Goal: Information Seeking & Learning: Find specific fact

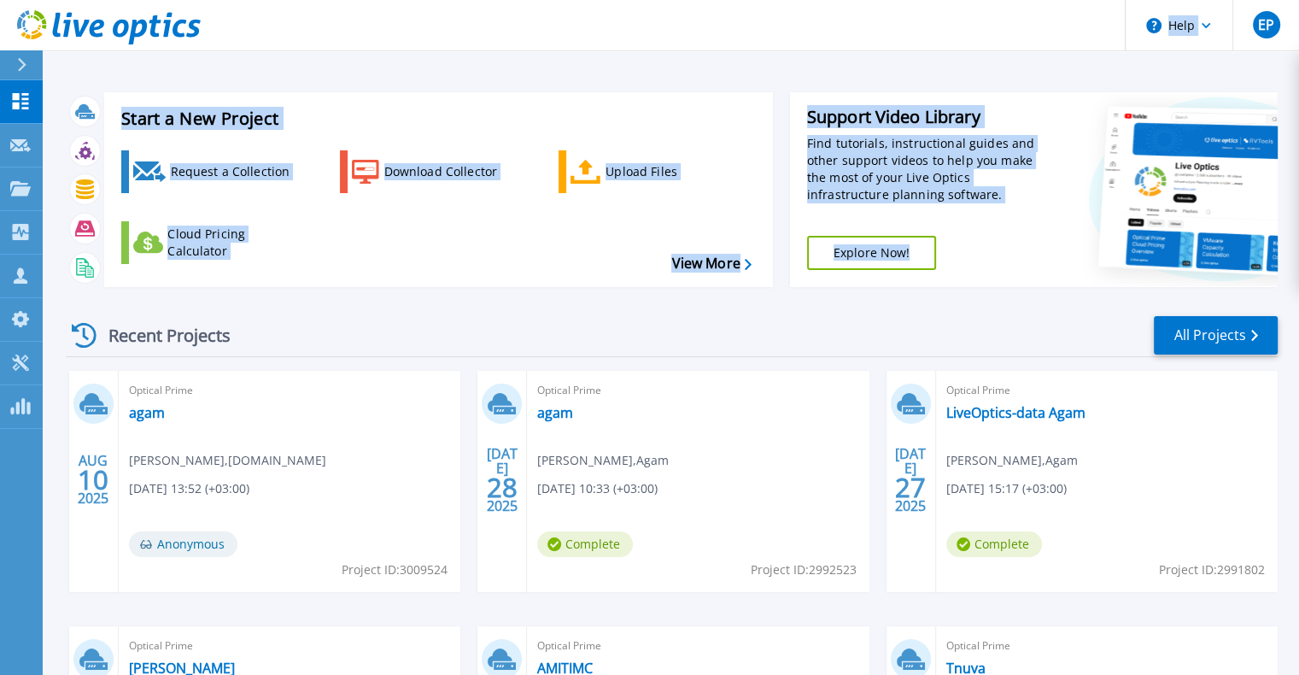
drag, startPoint x: 690, startPoint y: 26, endPoint x: 1305, endPoint y: 216, distance: 643.9
click at [1299, 221] on html "Help EP Partner Team Member [PERSON_NAME] [PERSON_NAME][EMAIL_ADDRESS][DOMAIN_N…" at bounding box center [649, 304] width 1299 height 609
click at [570, 407] on link "agam" at bounding box center [555, 412] width 36 height 17
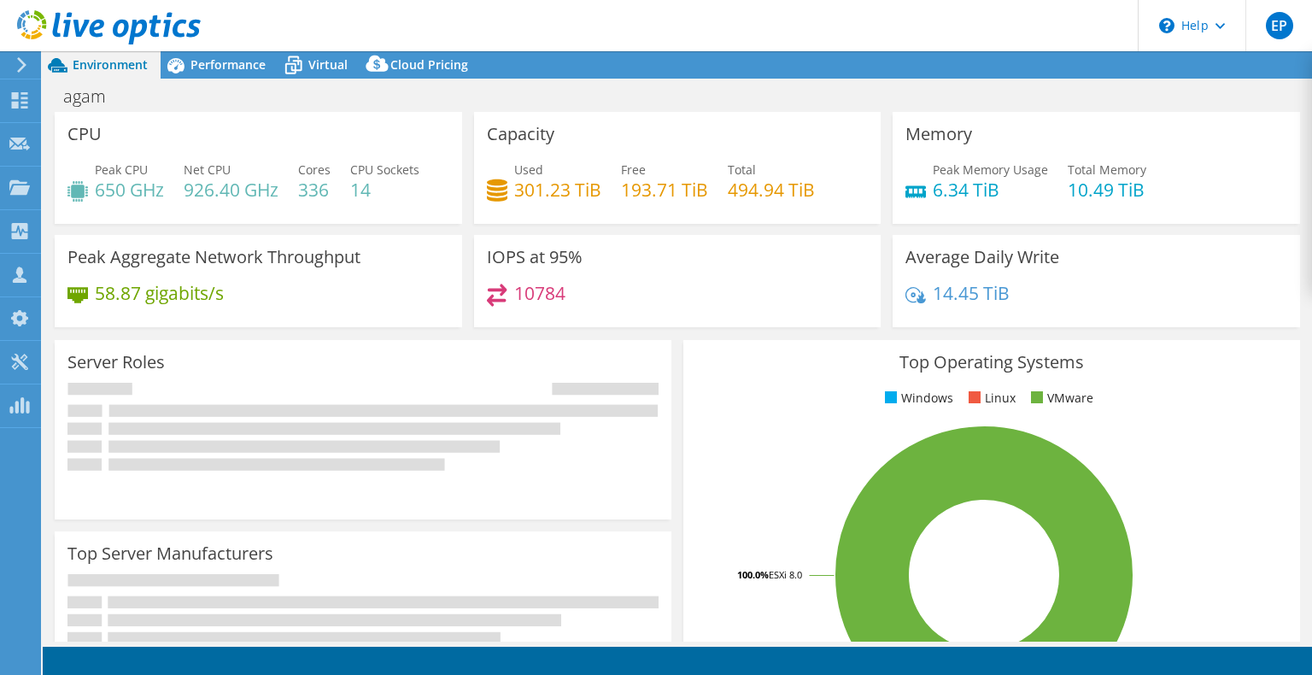
select select "USD"
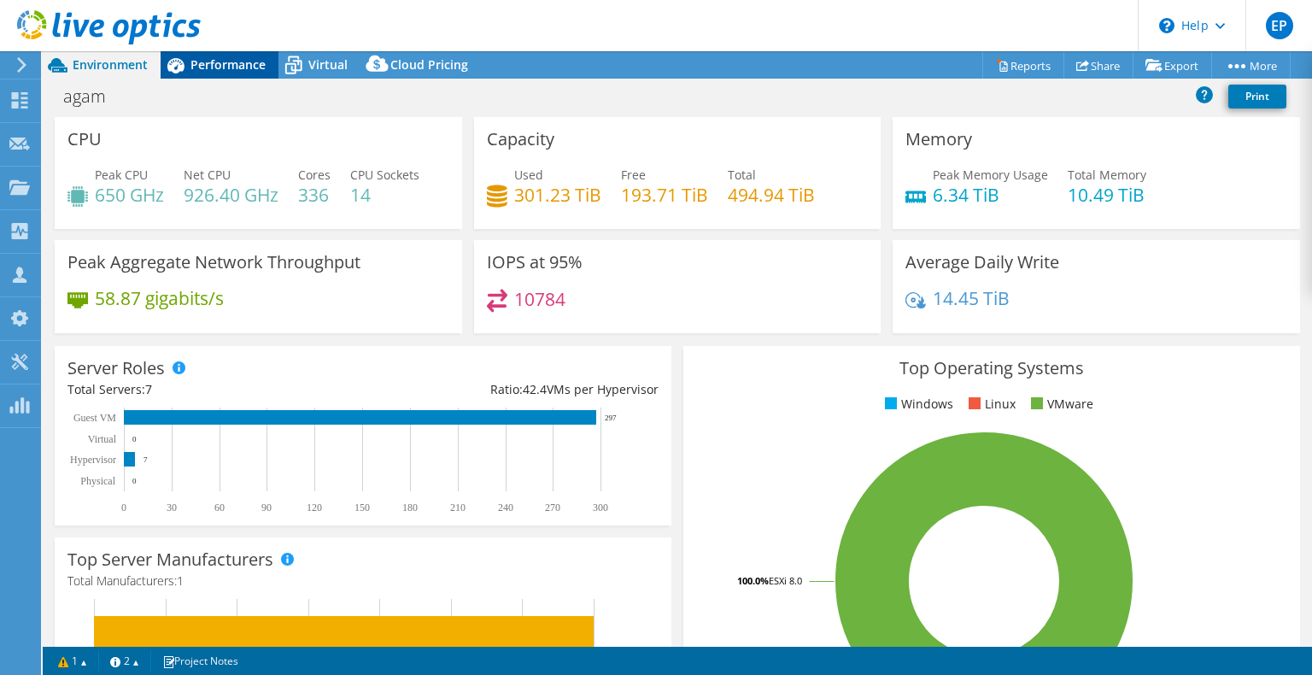
click at [246, 63] on span "Performance" at bounding box center [227, 64] width 75 height 16
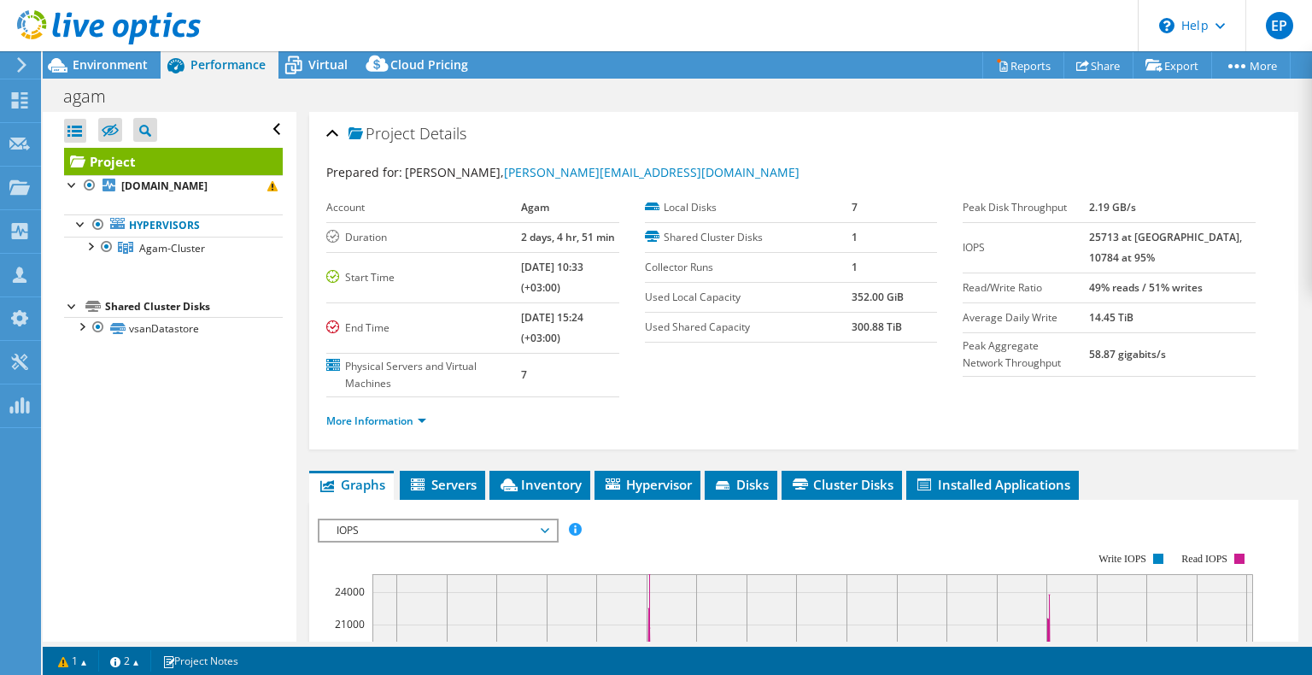
click at [336, 79] on div "agam Print" at bounding box center [677, 95] width 1269 height 33
click at [322, 65] on span "Virtual" at bounding box center [327, 64] width 39 height 16
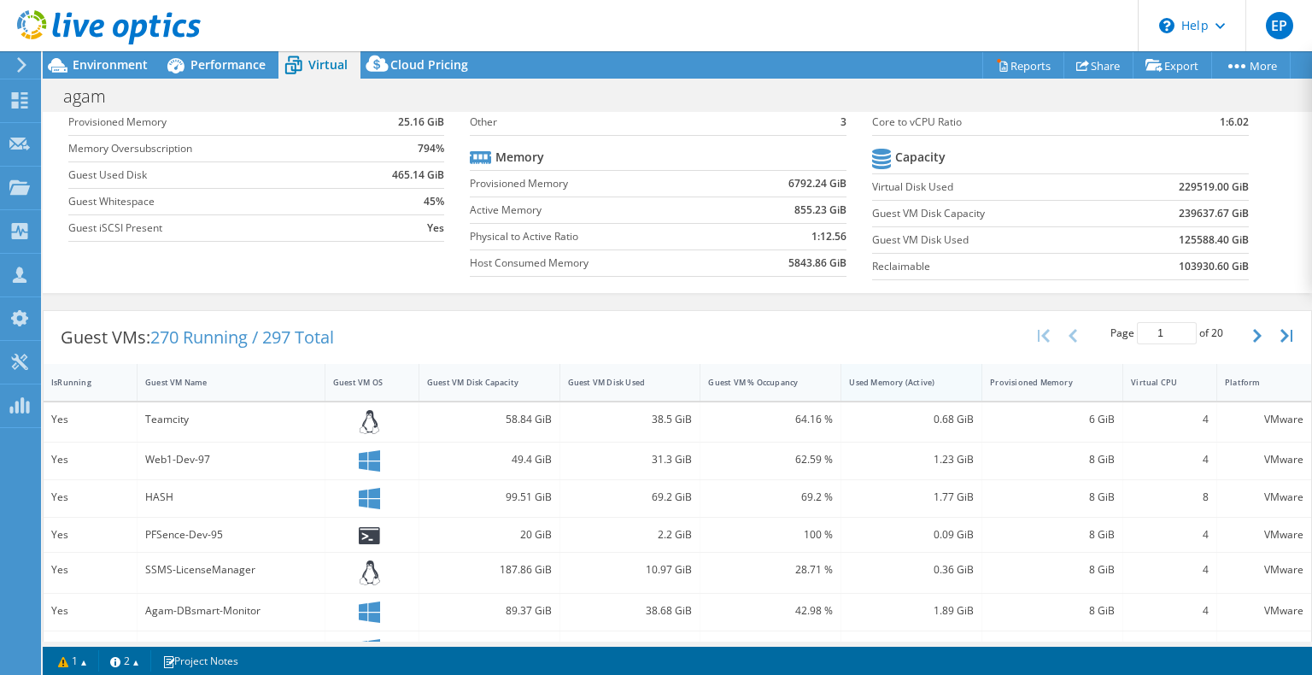
scroll to position [47, 0]
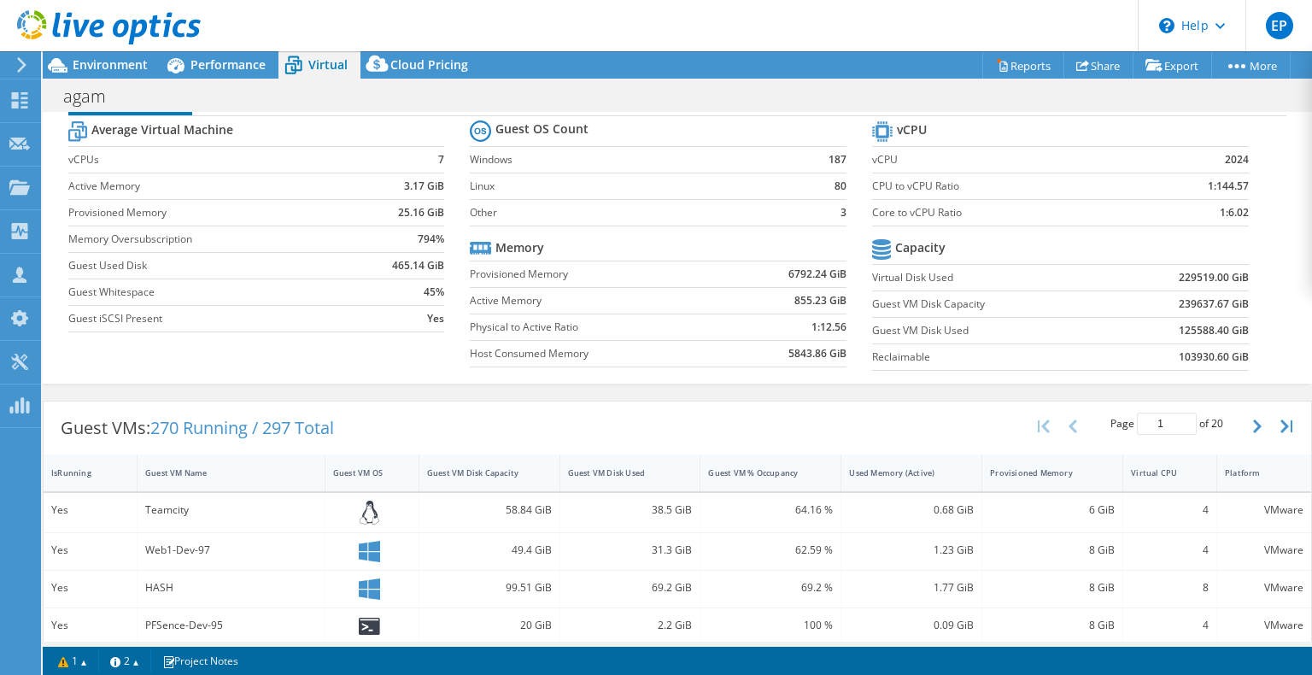
click at [828, 406] on div "Guest VMs: 270 Running / 297 Total Page 1 of 20 5 rows 10 rows 20 rows 25 rows …" at bounding box center [678, 427] width 1268 height 53
click at [737, 446] on div "Guest VMs: 270 Running / 297 Total Page 1 of 20 5 rows 10 rows 20 rows 25 rows …" at bounding box center [678, 427] width 1268 height 53
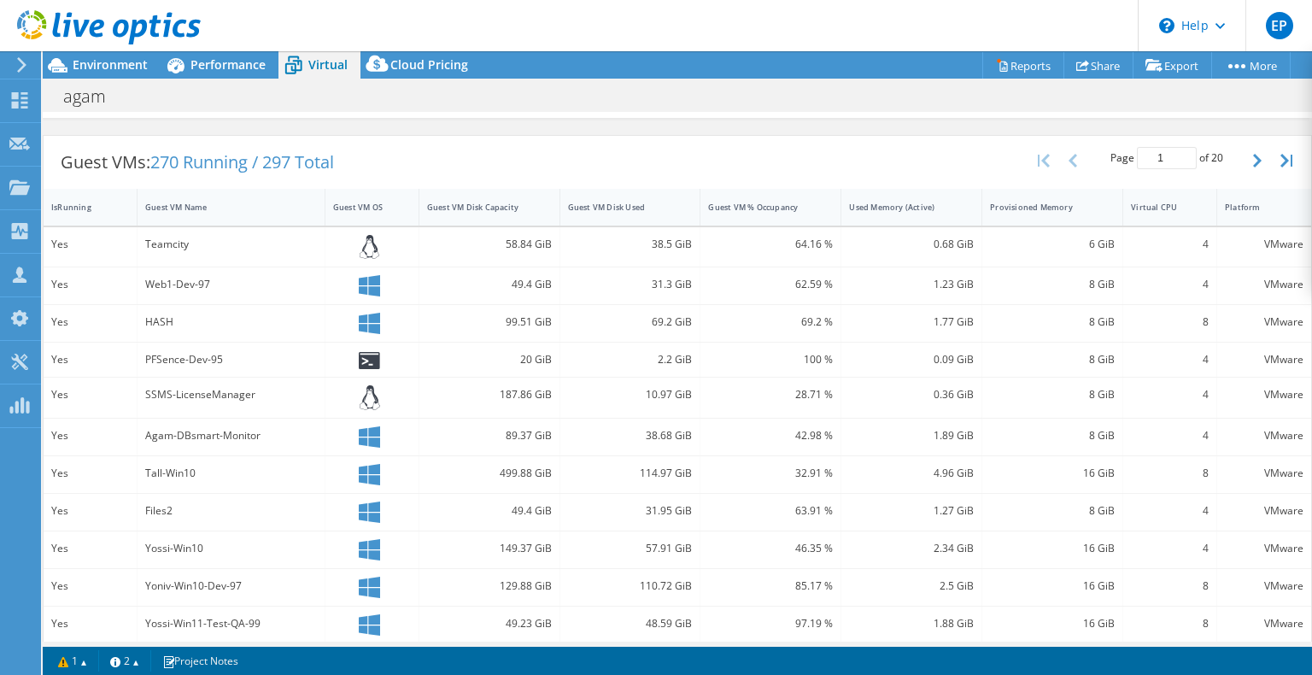
scroll to position [218, 0]
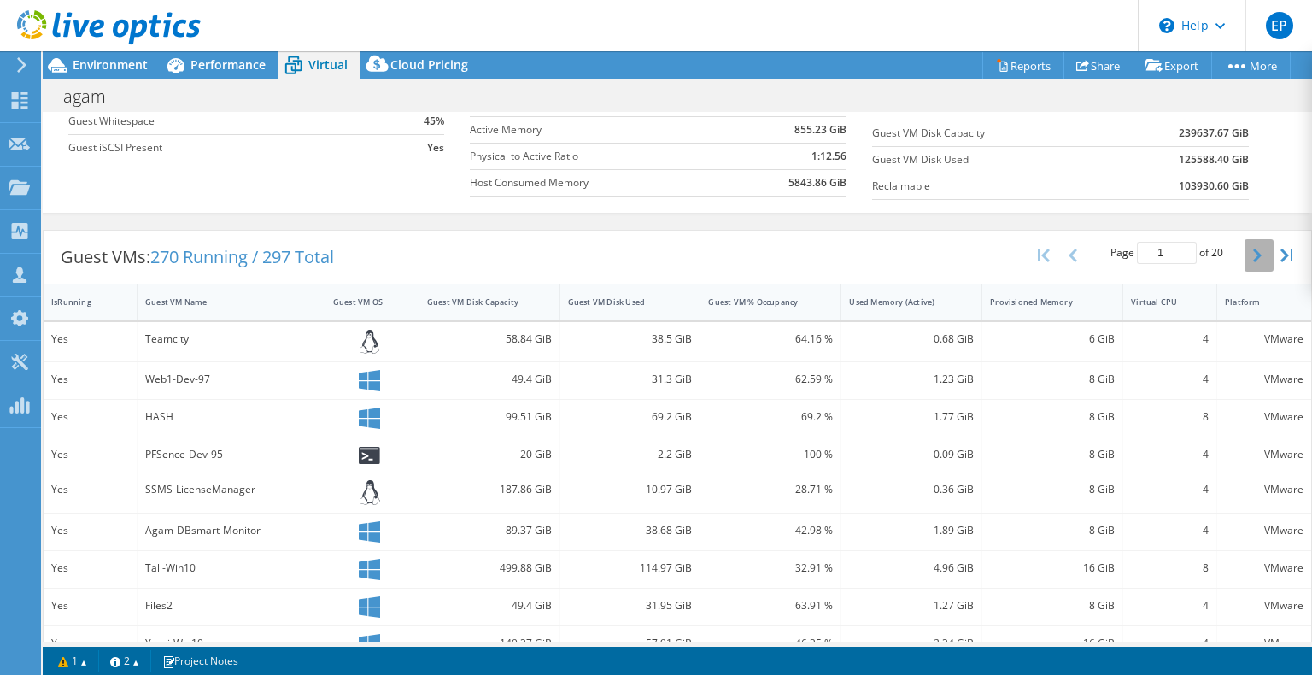
click at [1249, 255] on button "button" at bounding box center [1259, 255] width 29 height 32
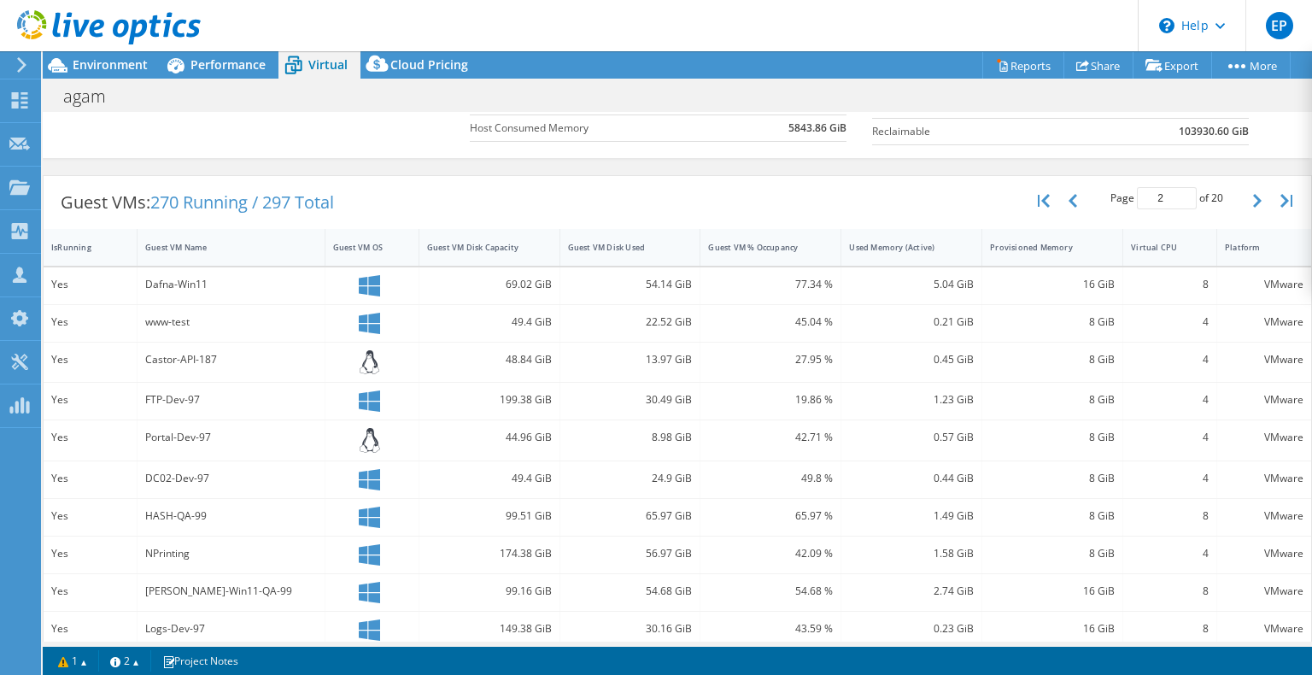
scroll to position [132, 0]
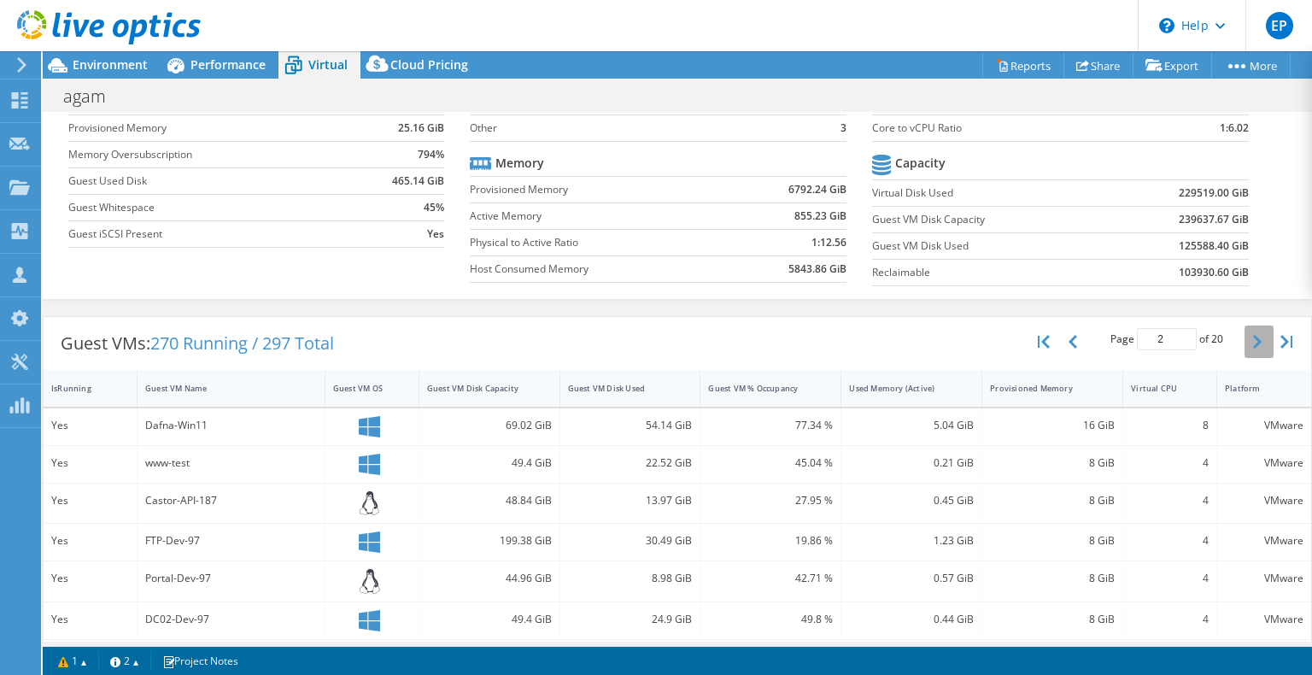
drag, startPoint x: 1246, startPoint y: 341, endPoint x: 1233, endPoint y: 351, distance: 17.1
click at [1253, 341] on icon "button" at bounding box center [1257, 342] width 9 height 14
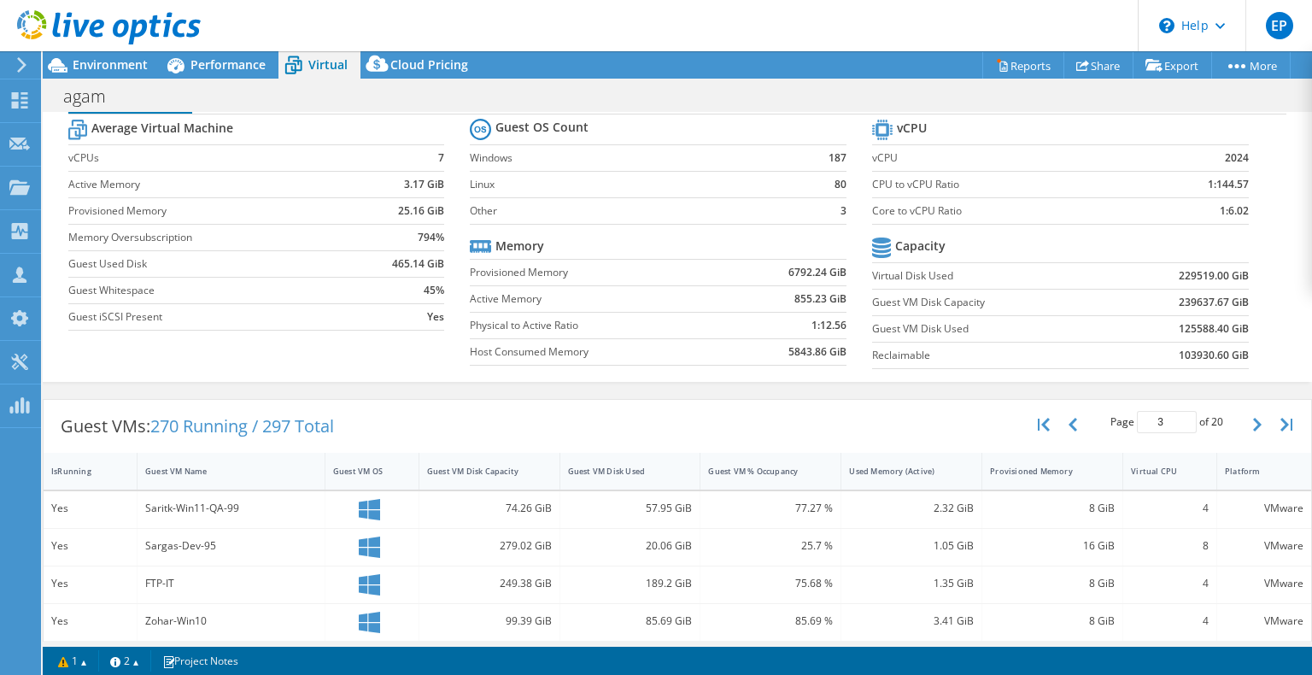
scroll to position [0, 0]
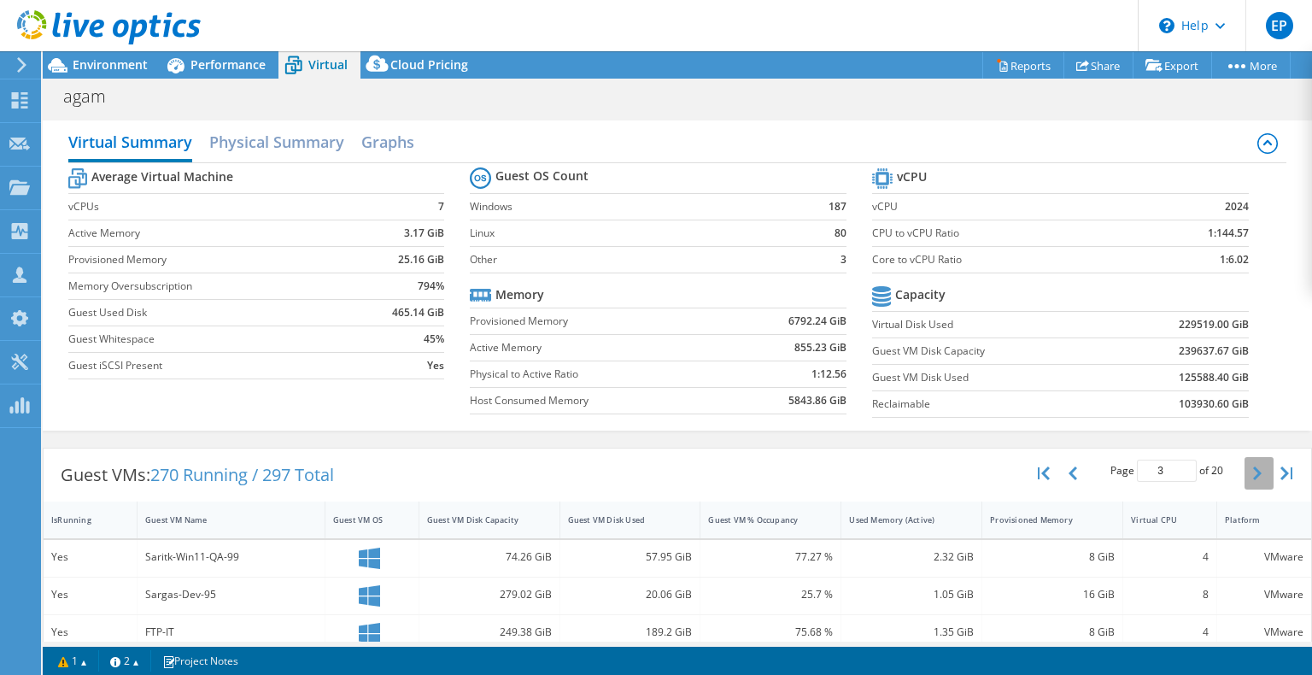
click at [1245, 470] on button "button" at bounding box center [1259, 473] width 29 height 32
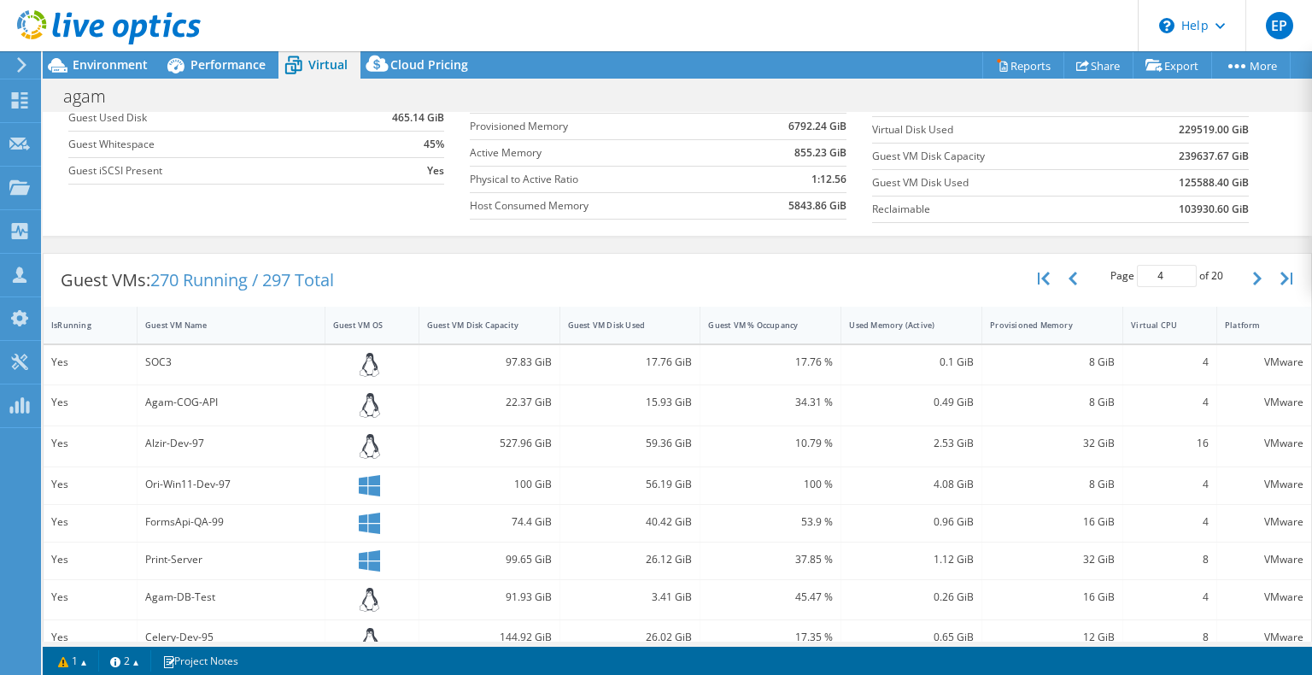
scroll to position [56, 0]
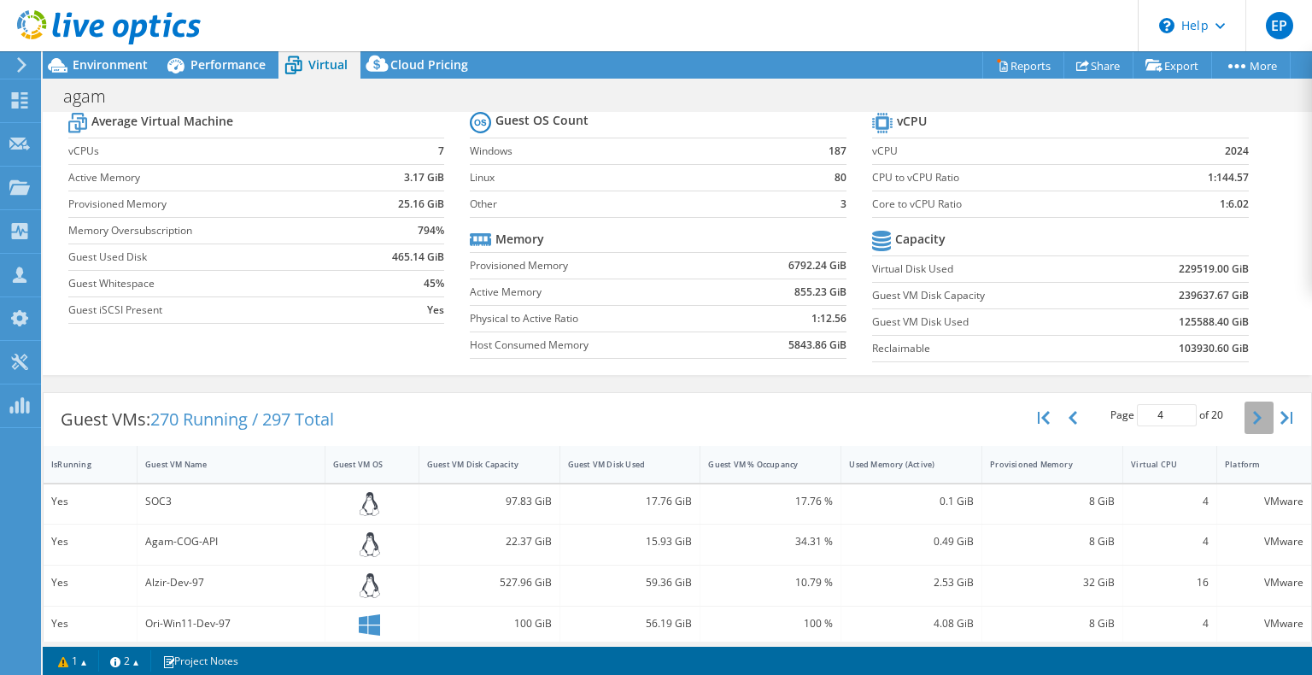
click at [1253, 411] on icon "button" at bounding box center [1257, 418] width 9 height 14
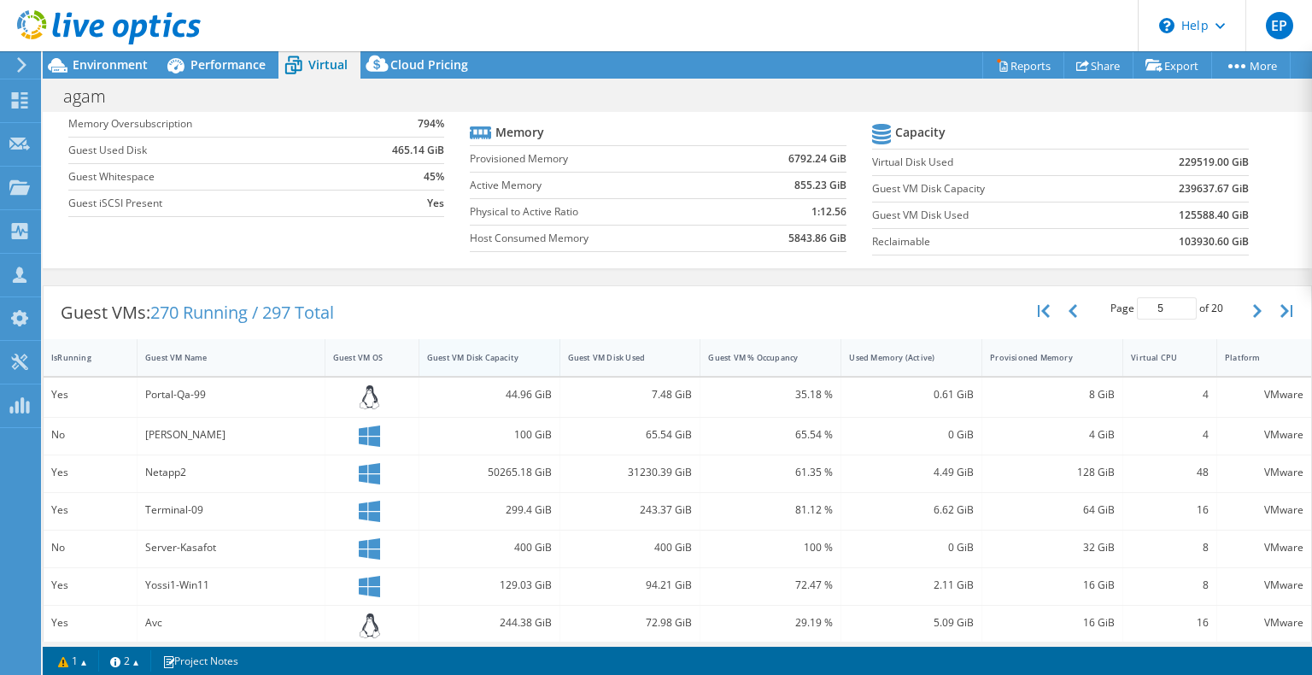
scroll to position [0, 0]
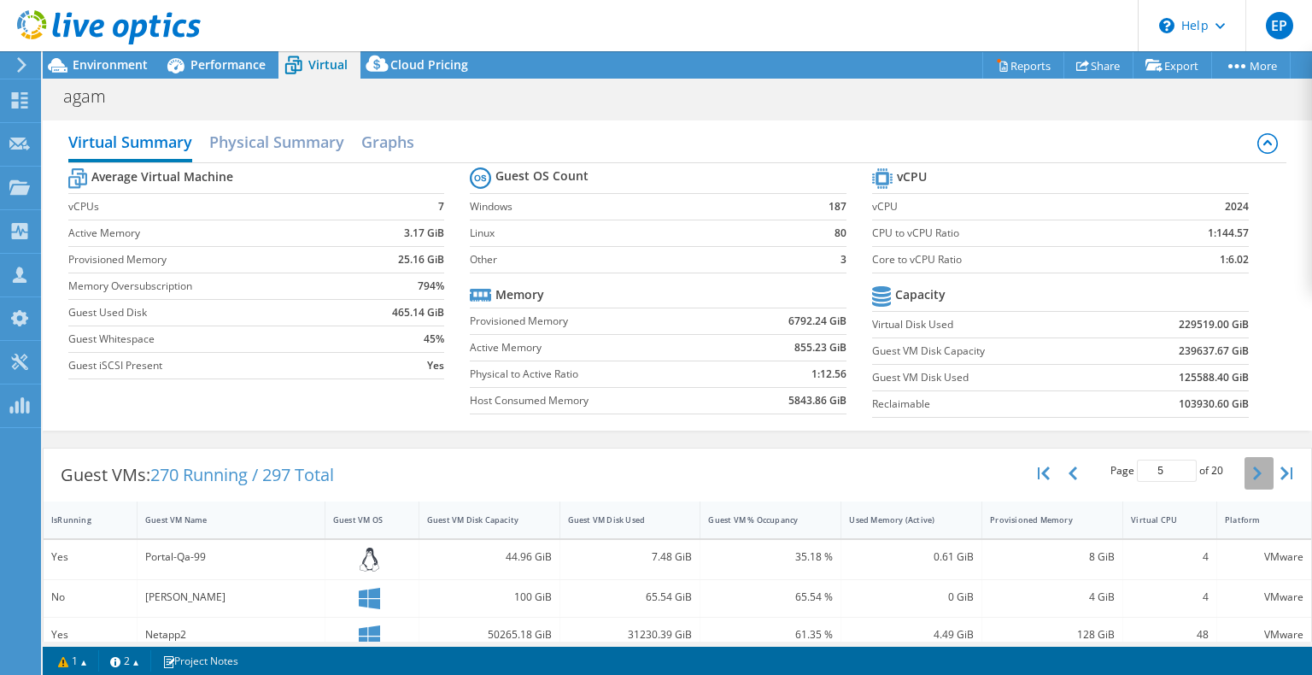
click at [1253, 468] on icon "button" at bounding box center [1257, 473] width 9 height 14
click at [1245, 471] on button "button" at bounding box center [1259, 473] width 29 height 32
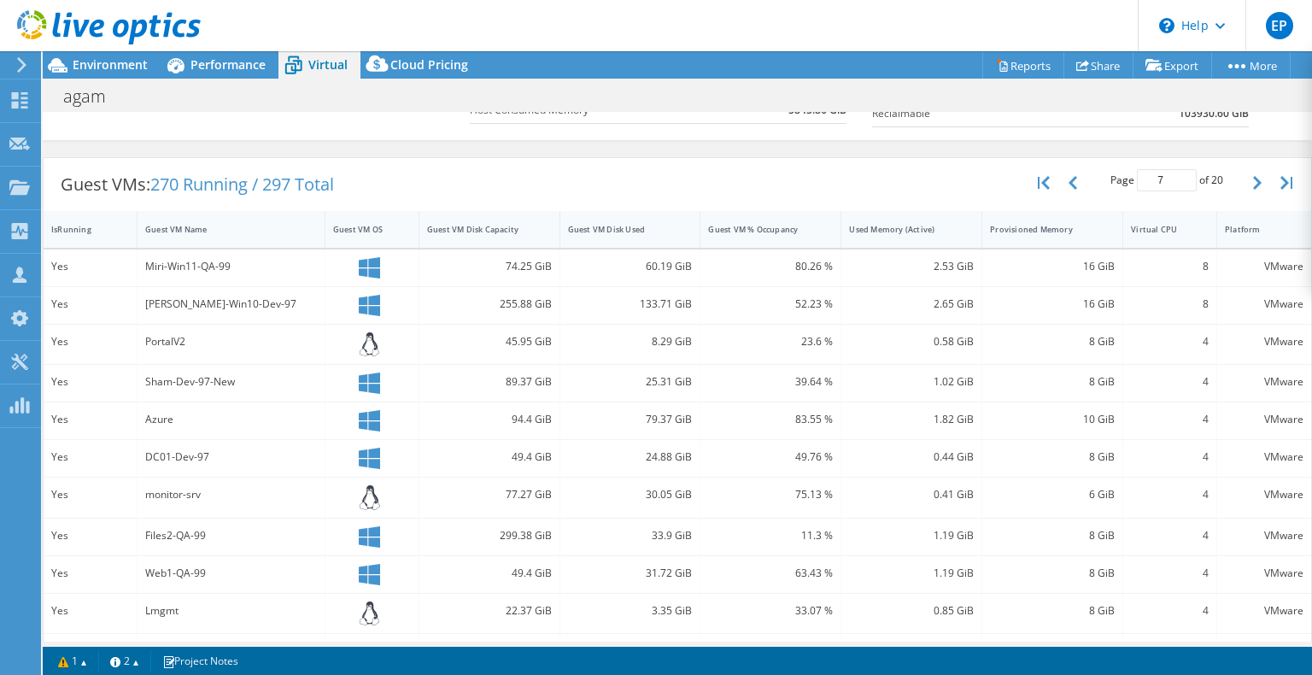
scroll to position [223, 0]
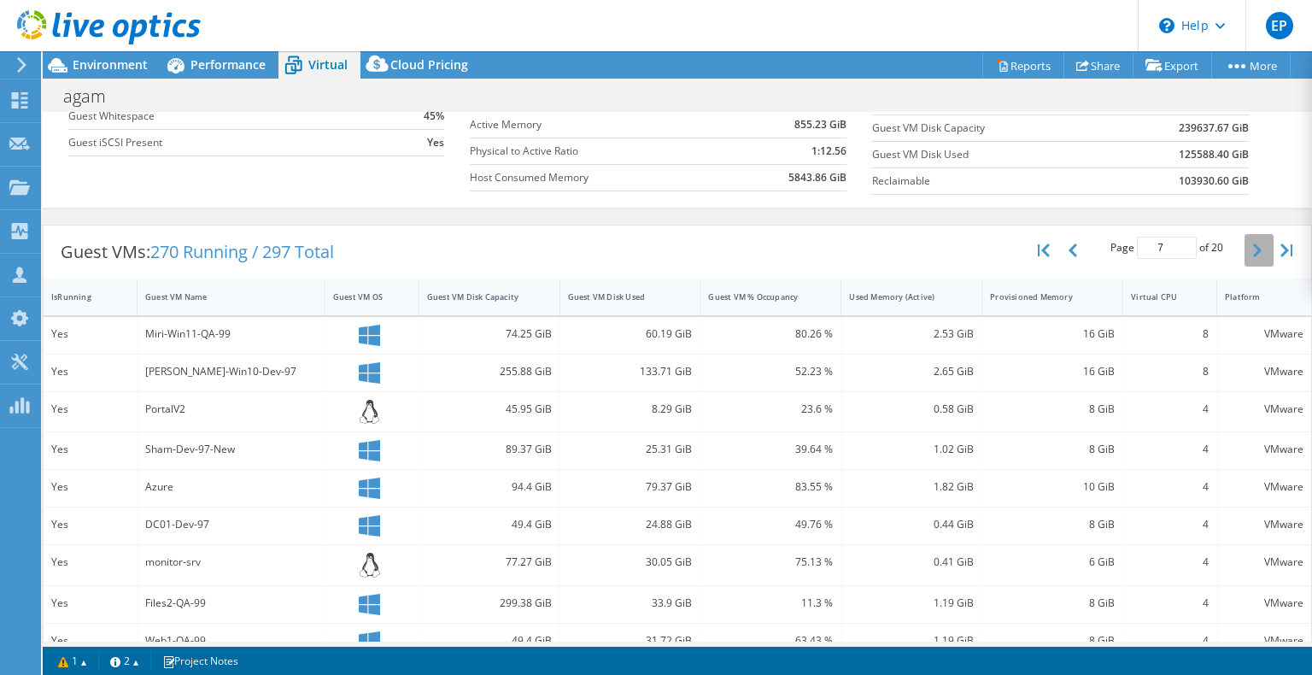
click at [1245, 249] on button "button" at bounding box center [1259, 250] width 29 height 32
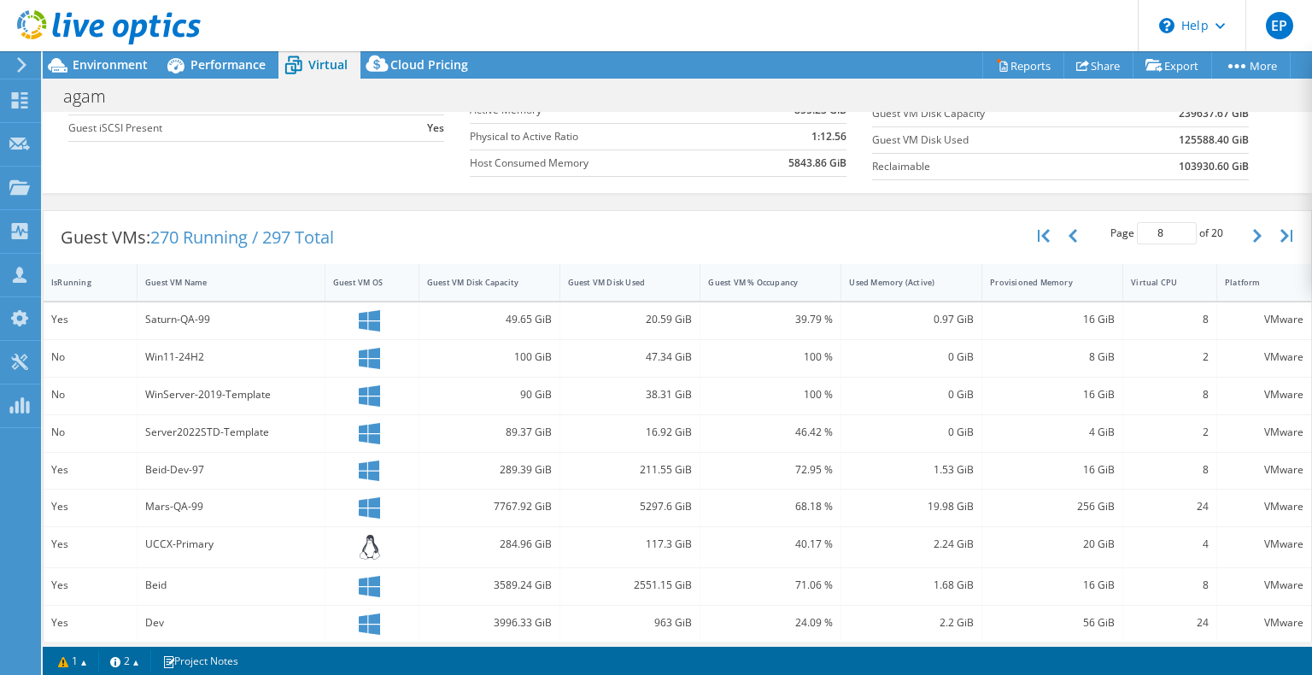
scroll to position [128, 0]
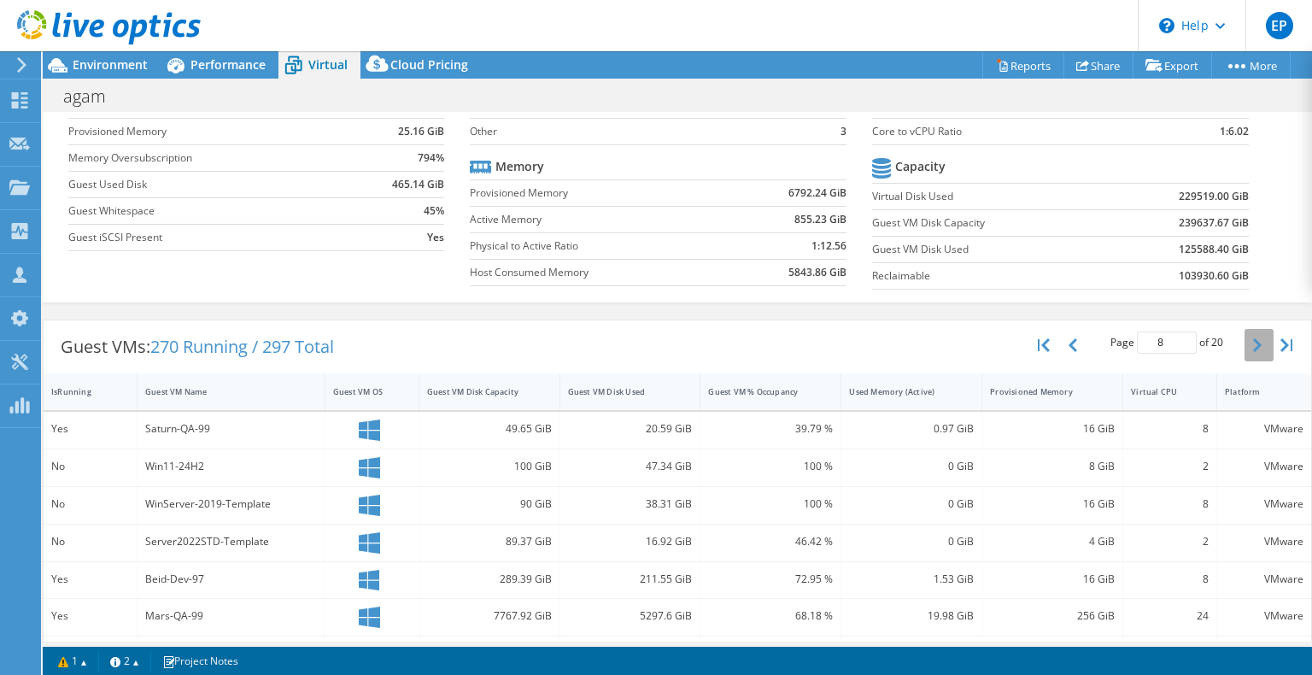
click at [1250, 342] on button "button" at bounding box center [1259, 345] width 29 height 32
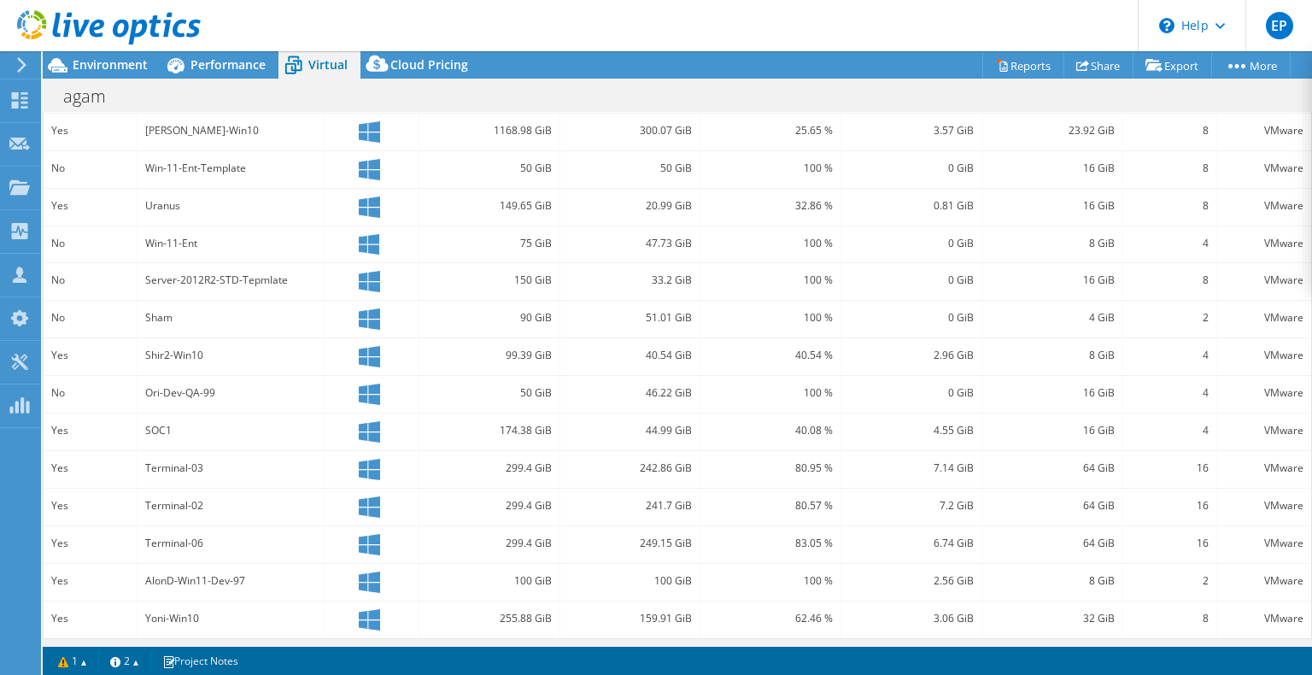
scroll to position [37, 0]
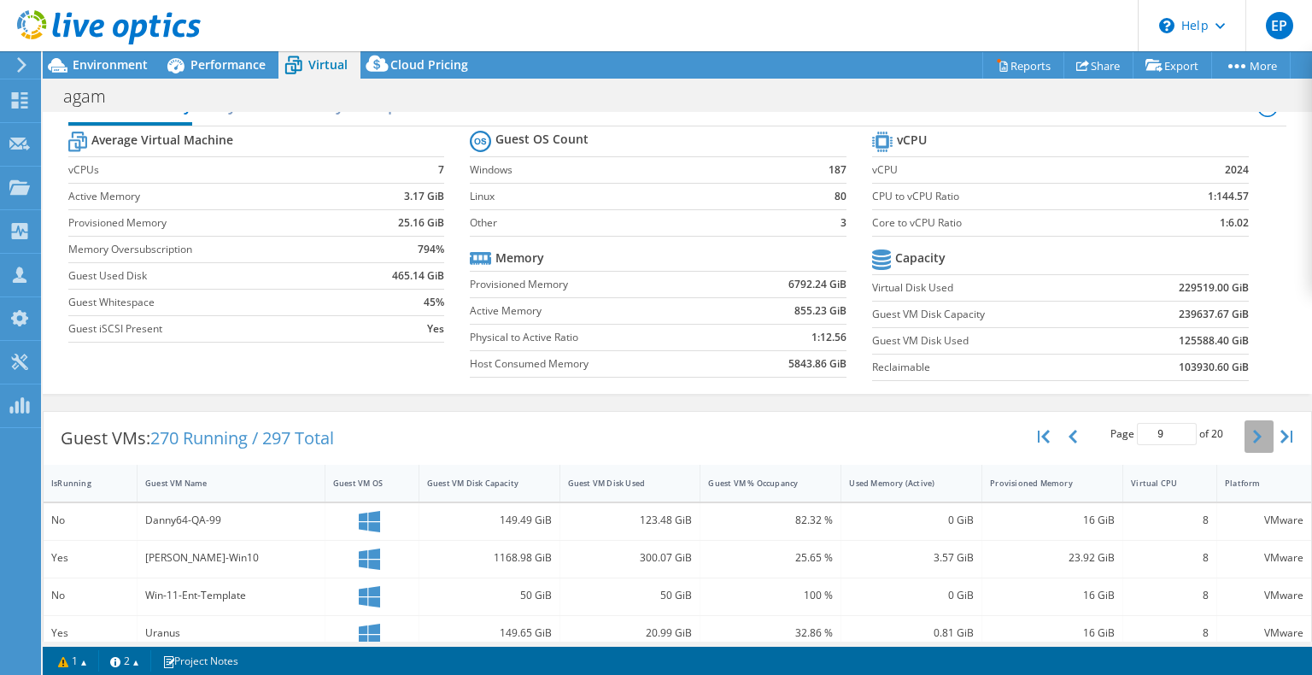
click at [1253, 439] on icon "button" at bounding box center [1257, 437] width 9 height 14
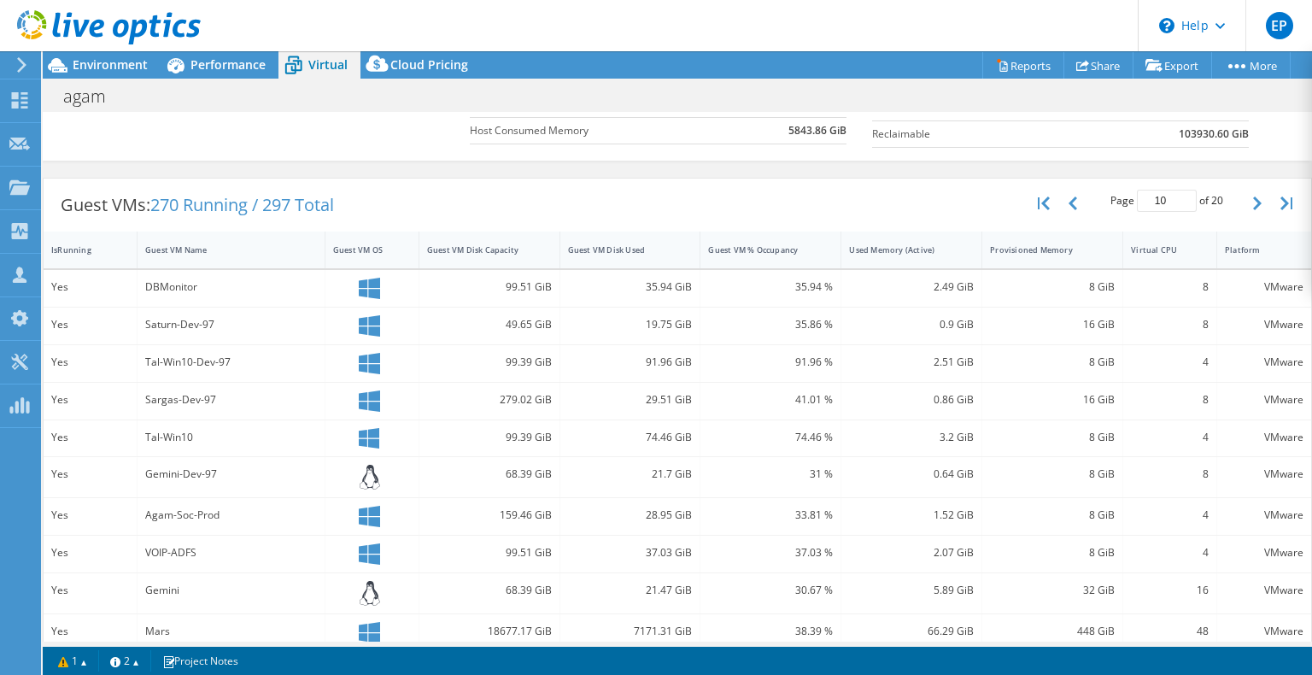
scroll to position [43, 0]
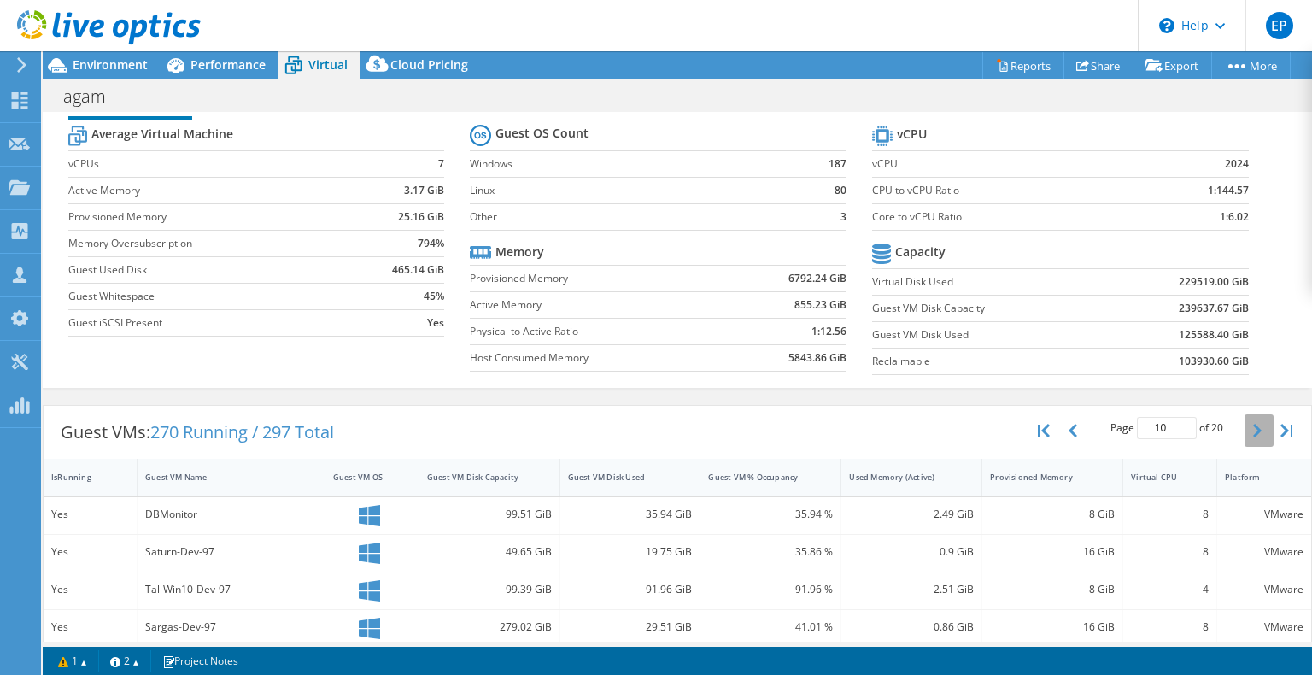
click at [1248, 431] on button "button" at bounding box center [1259, 430] width 29 height 32
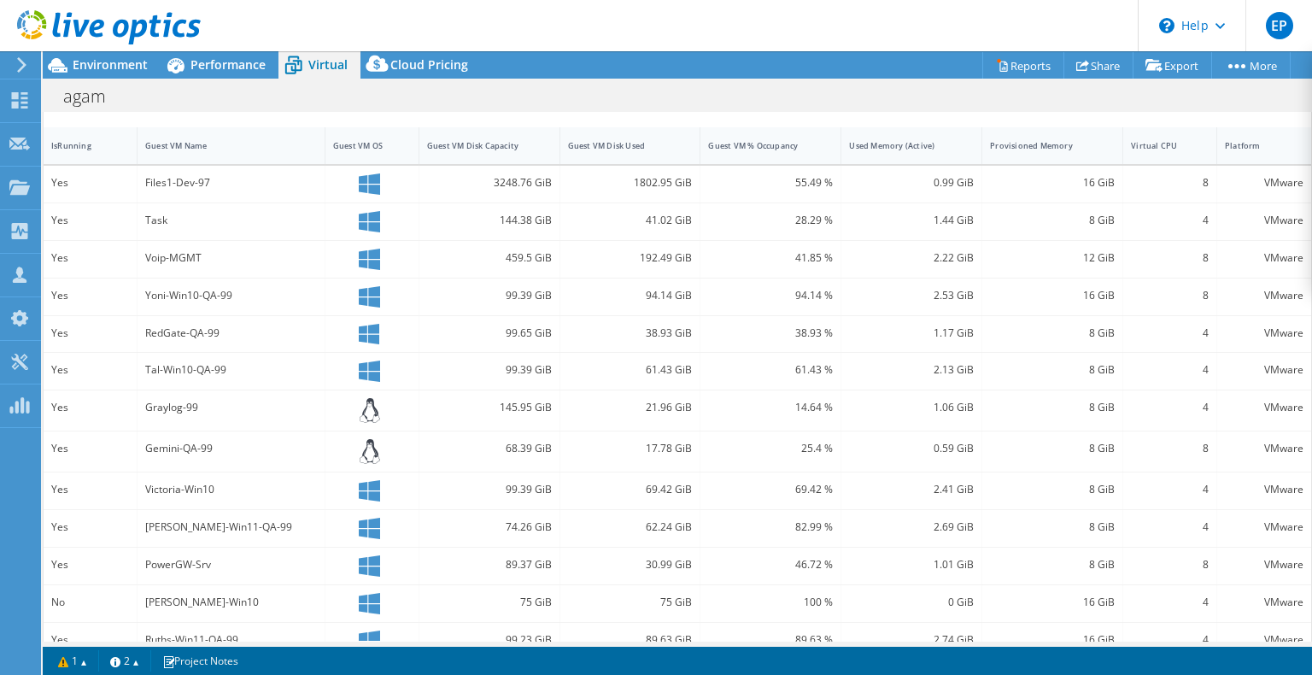
scroll to position [0, 0]
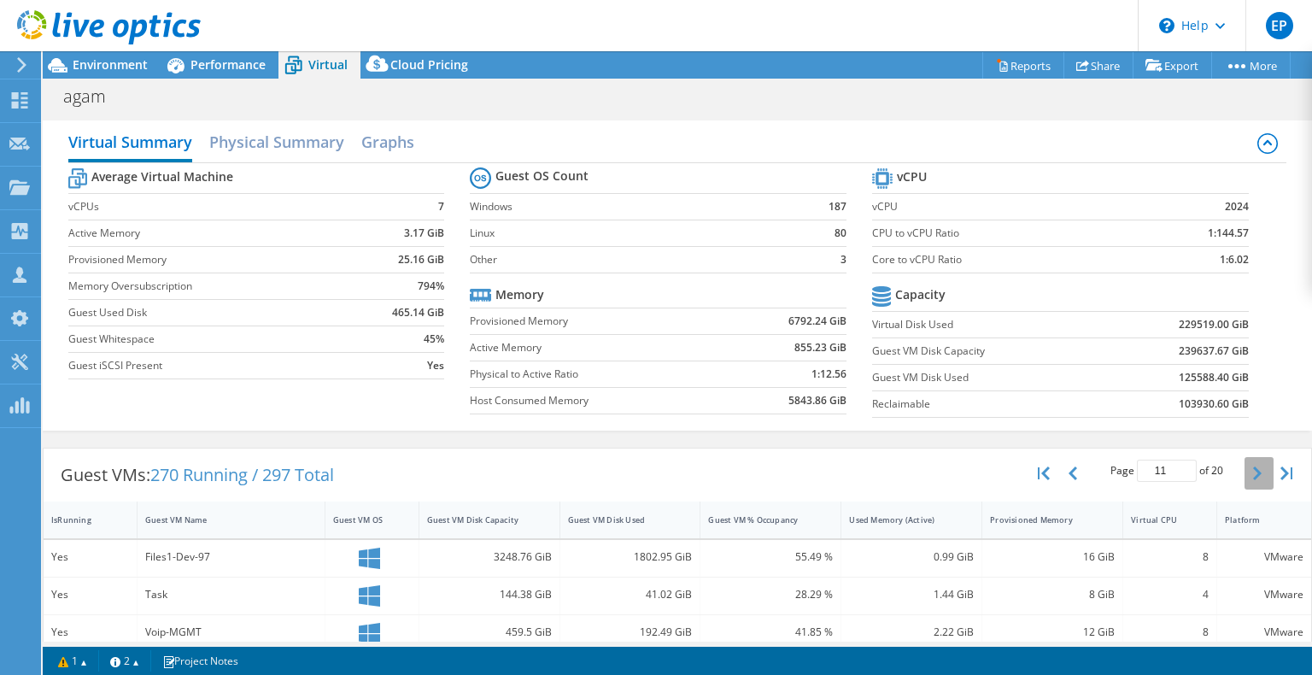
click at [1253, 471] on icon "button" at bounding box center [1257, 473] width 9 height 14
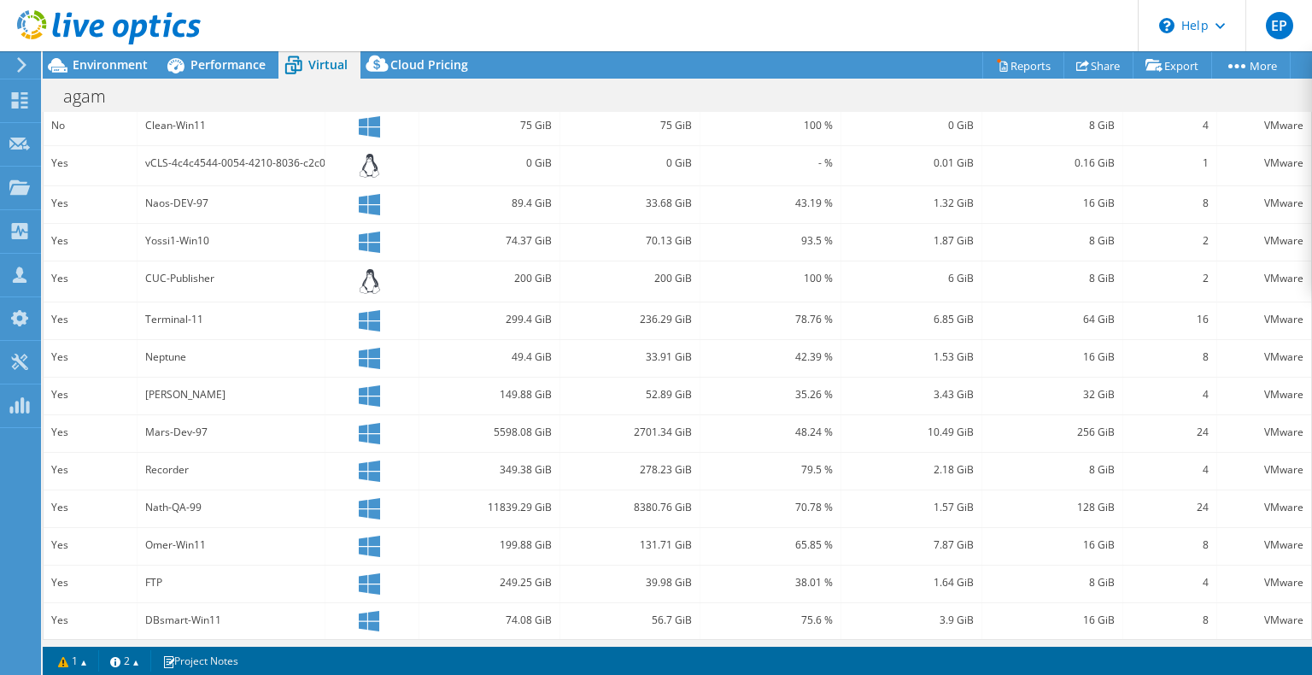
scroll to position [470, 0]
drag, startPoint x: 142, startPoint y: 611, endPoint x: 232, endPoint y: 608, distance: 90.6
click at [232, 608] on div "DBsmart-Win11" at bounding box center [232, 620] width 188 height 37
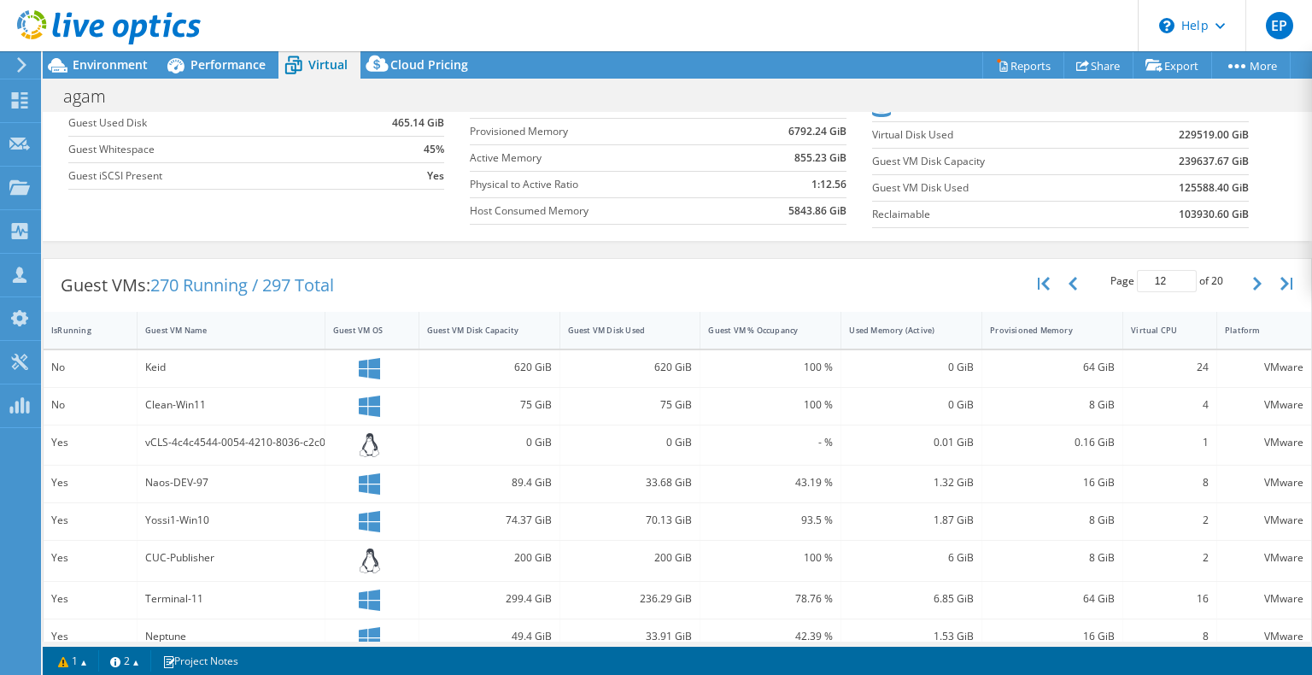
scroll to position [43, 0]
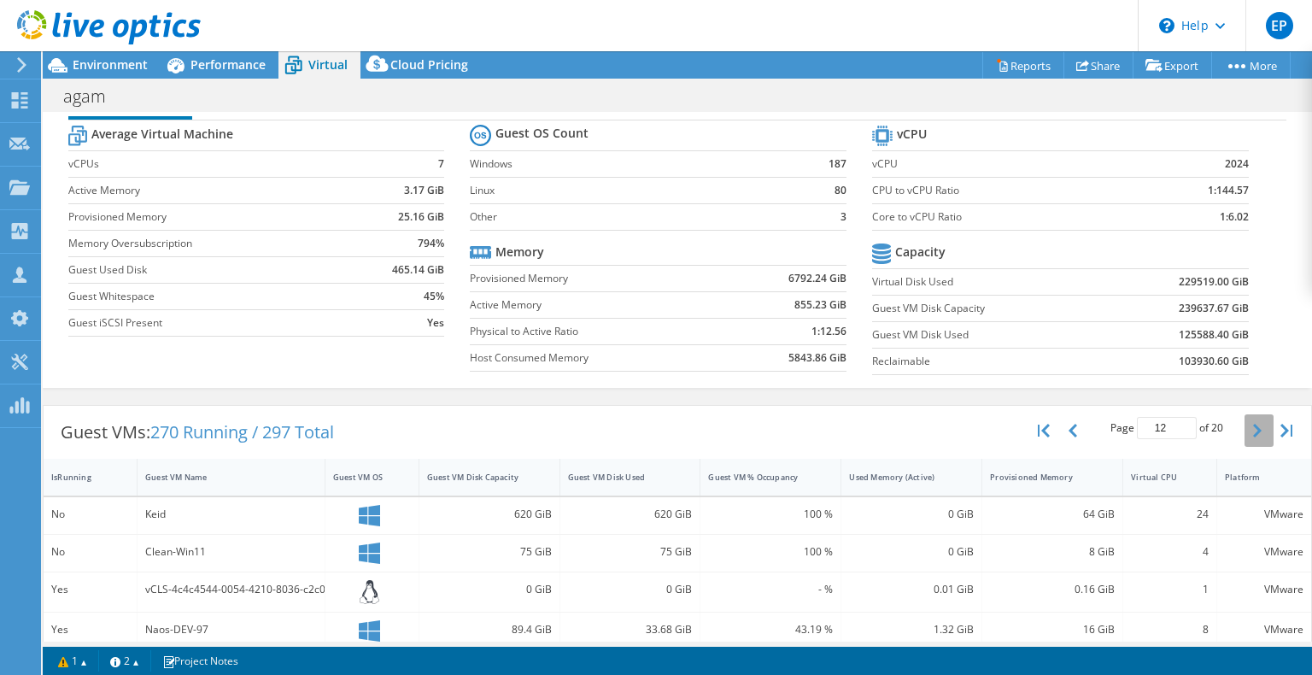
click at [1253, 430] on icon "button" at bounding box center [1257, 431] width 9 height 14
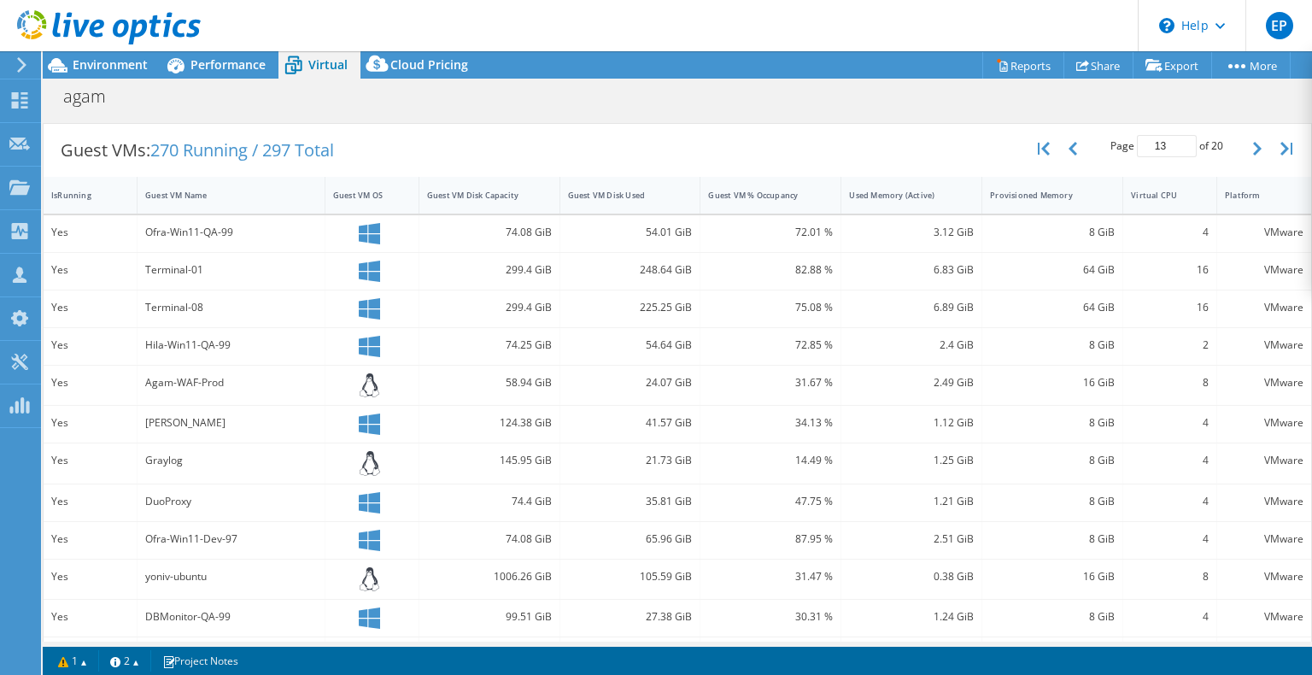
scroll to position [132, 0]
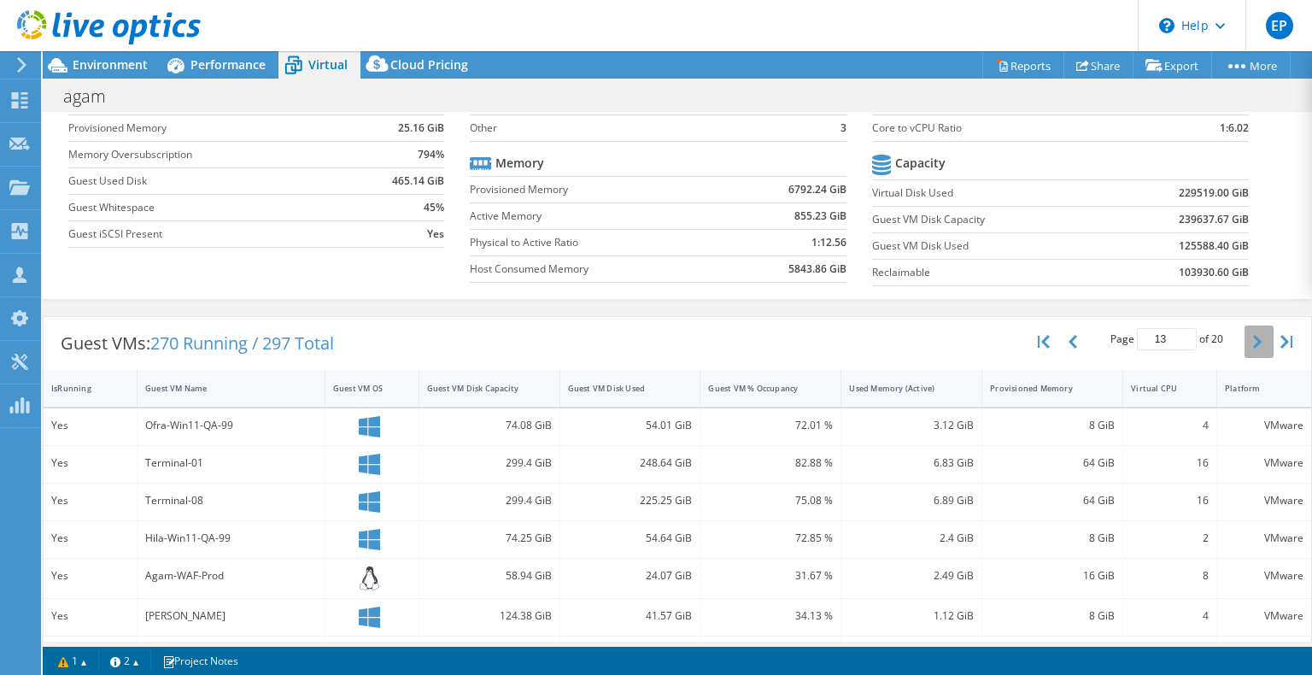
click at [1253, 337] on icon "button" at bounding box center [1257, 342] width 9 height 14
click at [1245, 337] on button "button" at bounding box center [1259, 341] width 29 height 32
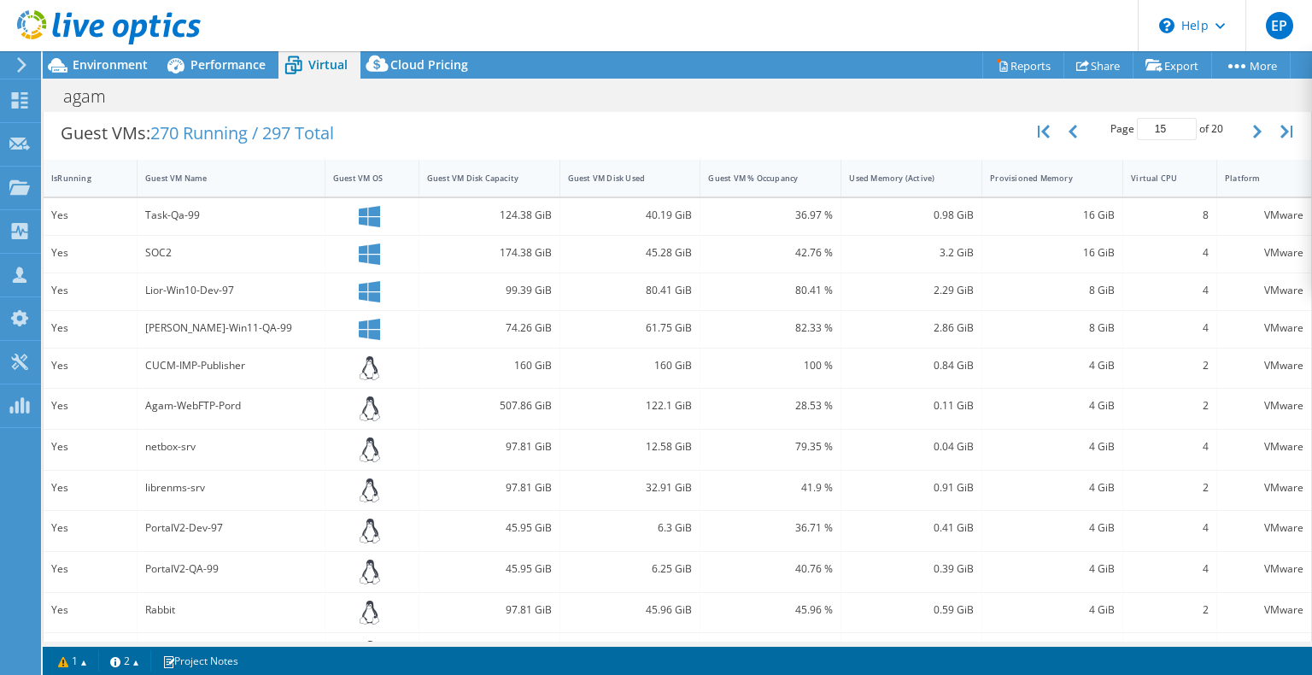
scroll to position [157, 0]
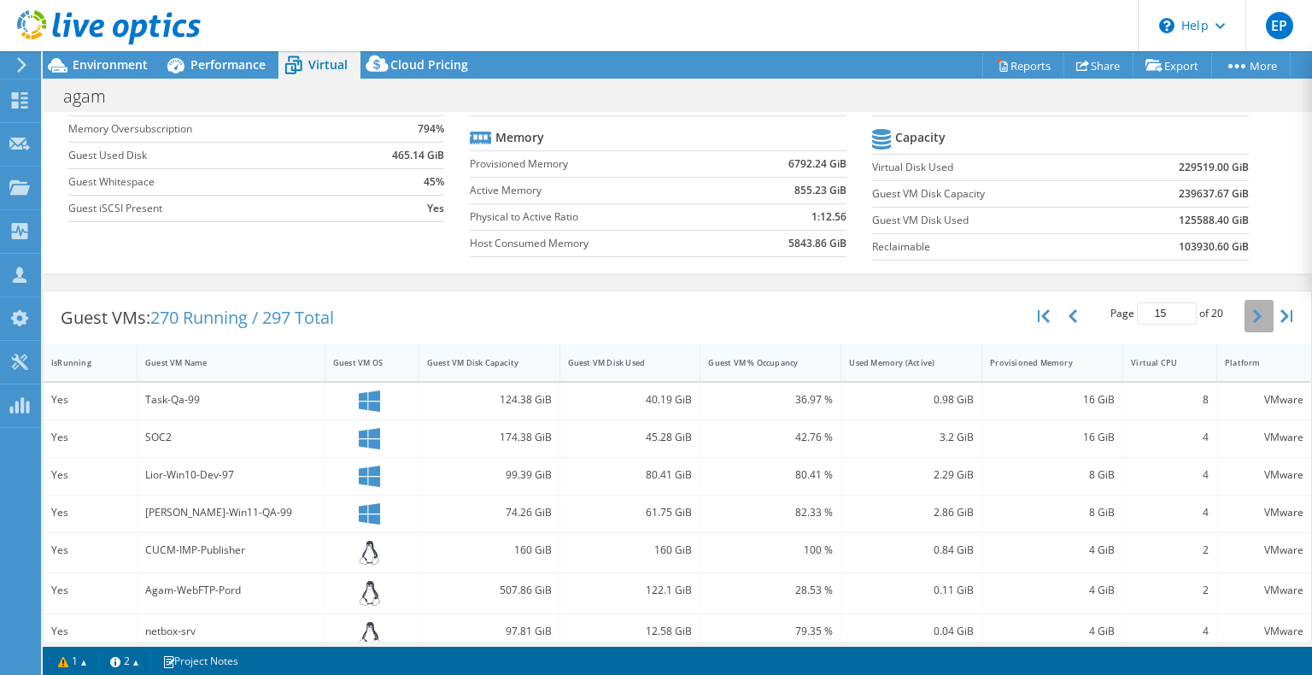
click at [1245, 317] on button "button" at bounding box center [1259, 316] width 29 height 32
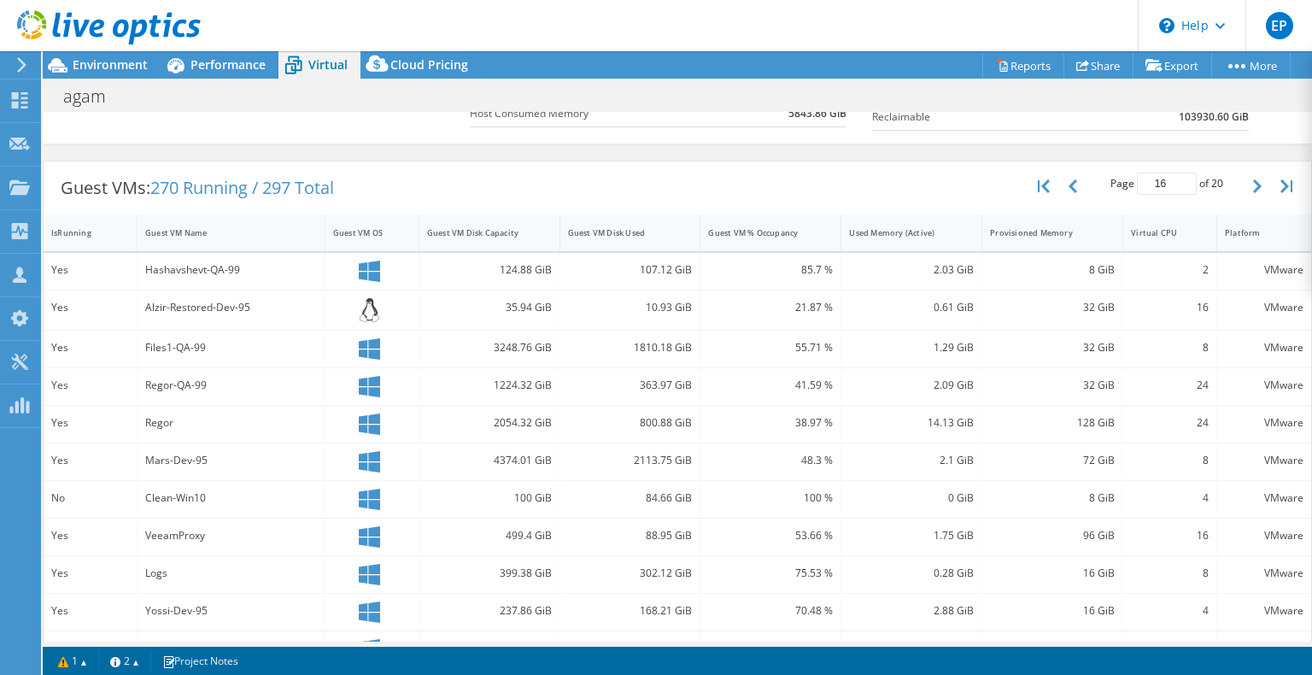
scroll to position [413, 0]
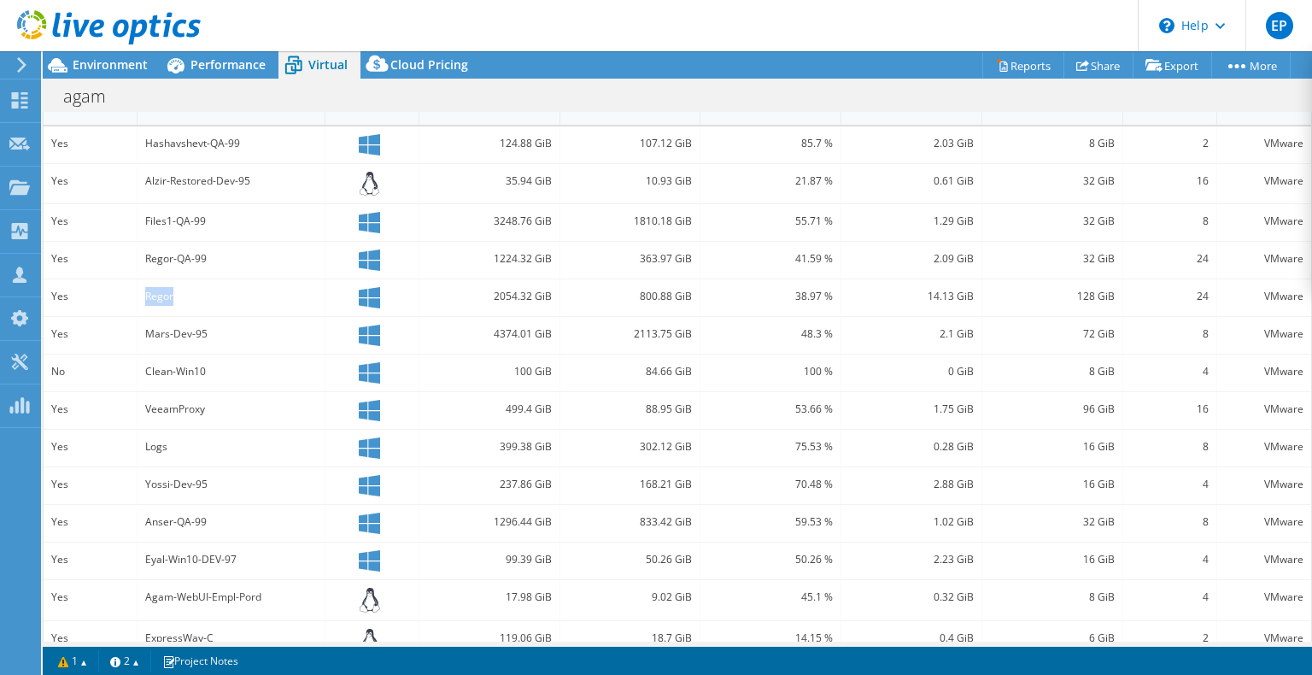
drag, startPoint x: 132, startPoint y: 288, endPoint x: 179, endPoint y: 289, distance: 46.1
click at [179, 289] on div "Yes Regor 2054.32 GiB 800.88 GiB 38.97 % 14.13 GiB 128 GiB 24 VMware" at bounding box center [678, 297] width 1268 height 37
copy div "Regor"
drag, startPoint x: 137, startPoint y: 254, endPoint x: 197, endPoint y: 255, distance: 60.7
click at [197, 255] on div "Regor-QA-99" at bounding box center [232, 260] width 188 height 37
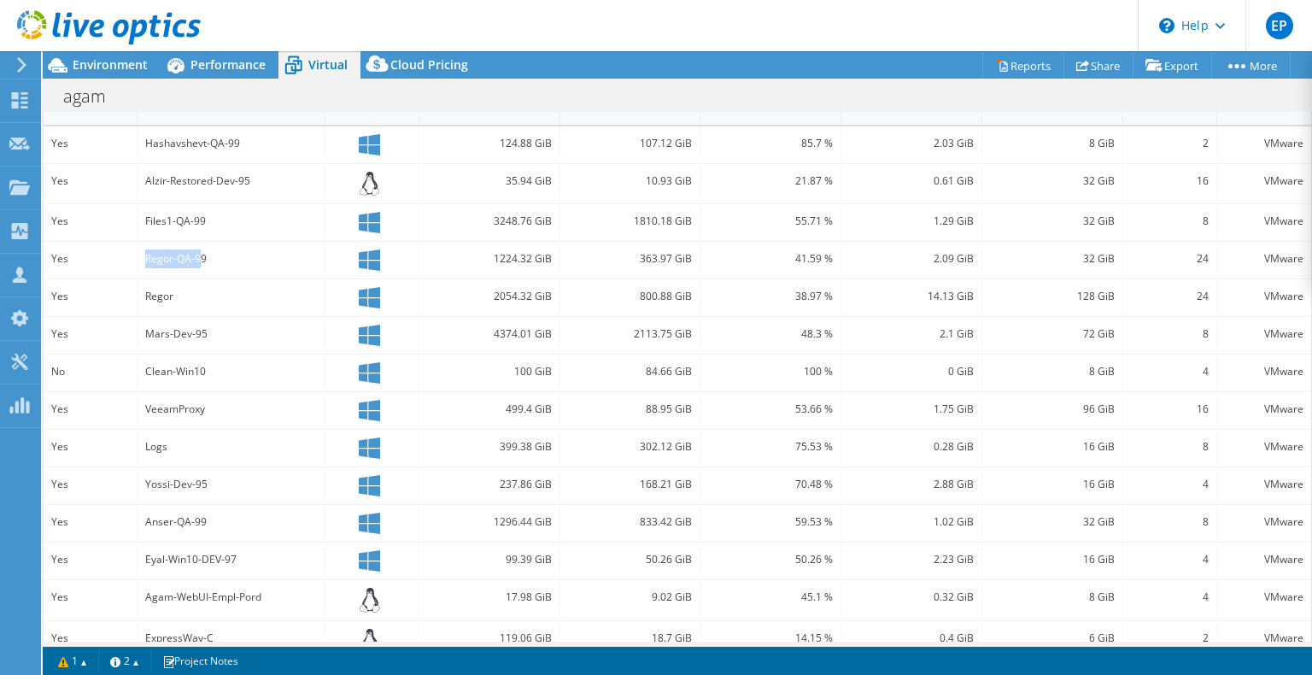
click at [199, 261] on div "Regor-QA-99" at bounding box center [231, 258] width 172 height 19
drag, startPoint x: 210, startPoint y: 261, endPoint x: 127, endPoint y: 265, distance: 83.0
click at [127, 265] on div "Yes Regor-QA-99 1224.32 GiB 363.97 GiB 41.59 % 2.09 GiB 32 GiB 24 VMware" at bounding box center [678, 260] width 1268 height 37
copy div "Regor-QA-99"
drag, startPoint x: 217, startPoint y: 332, endPoint x: 143, endPoint y: 334, distance: 74.3
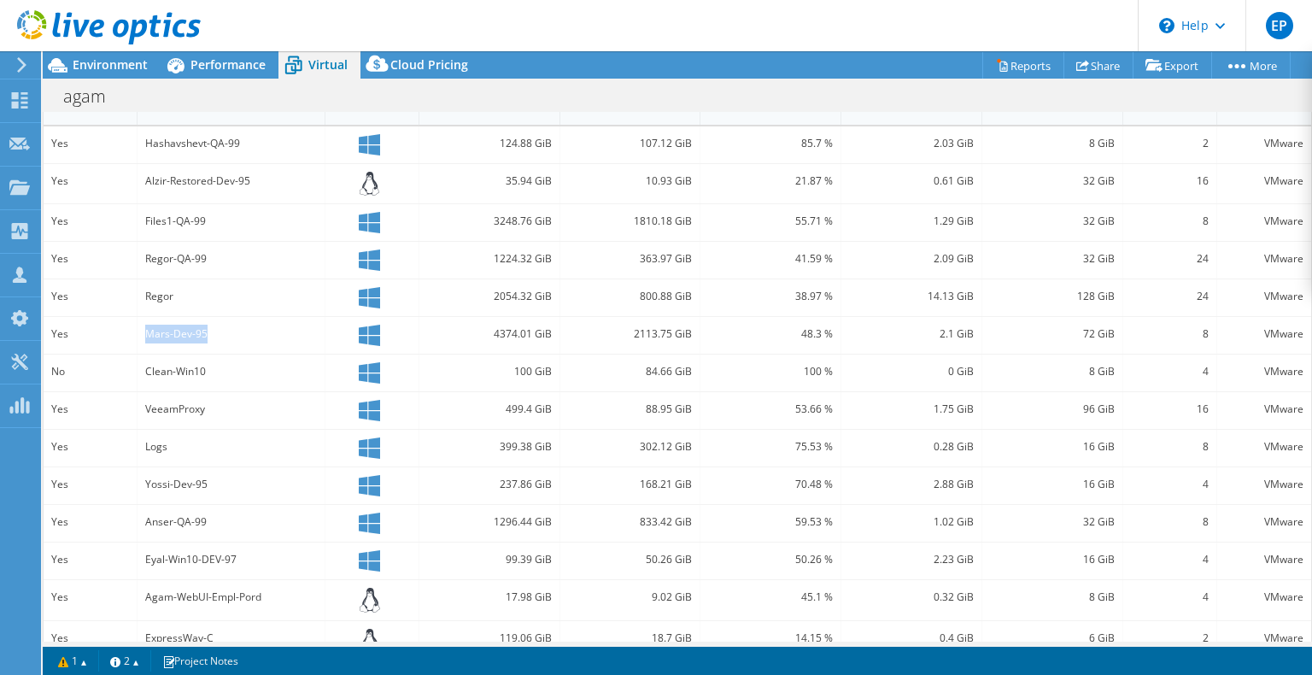
click at [143, 334] on div "Mars-Dev-95" at bounding box center [232, 335] width 188 height 37
copy div "Mars-Dev-95"
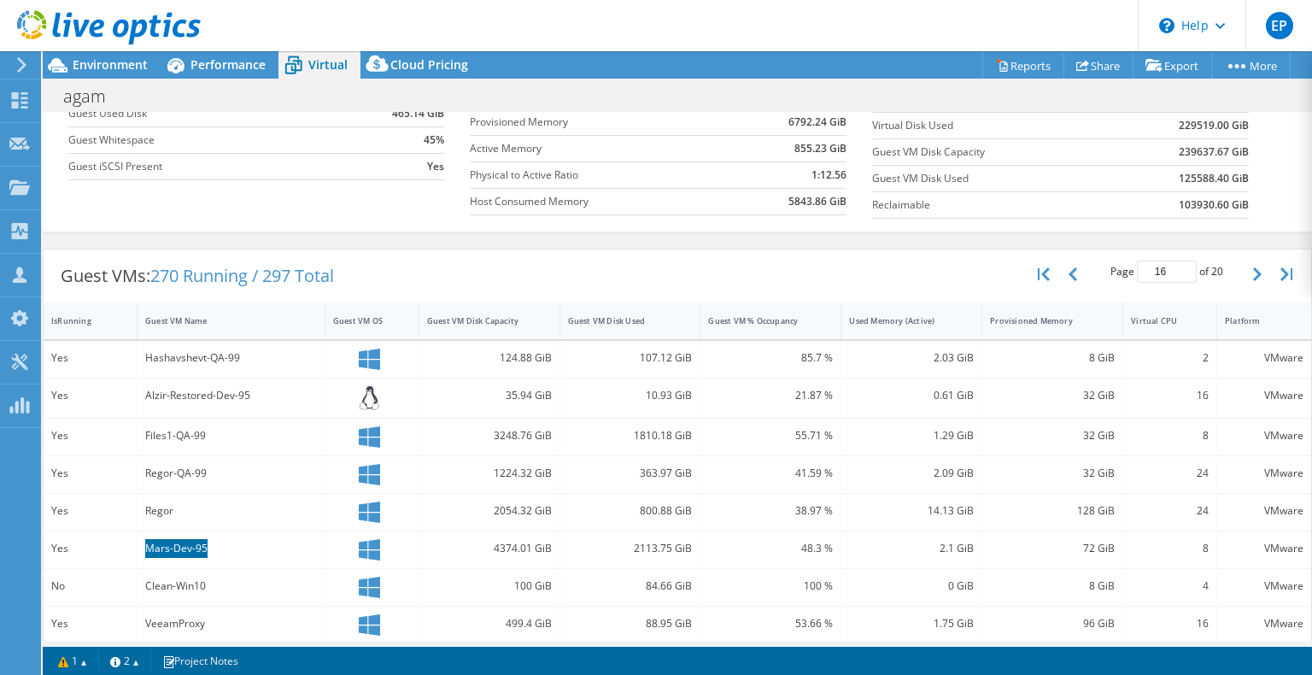
scroll to position [46, 0]
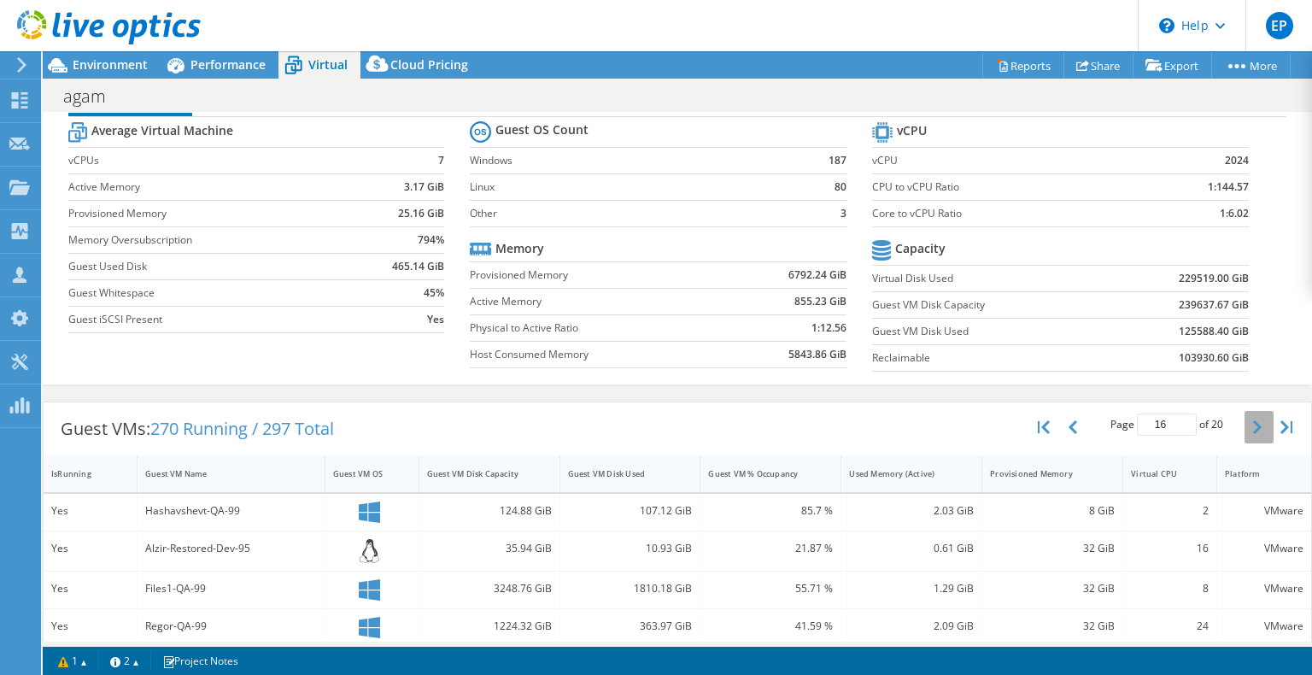
click at [1256, 411] on button "button" at bounding box center [1259, 427] width 29 height 32
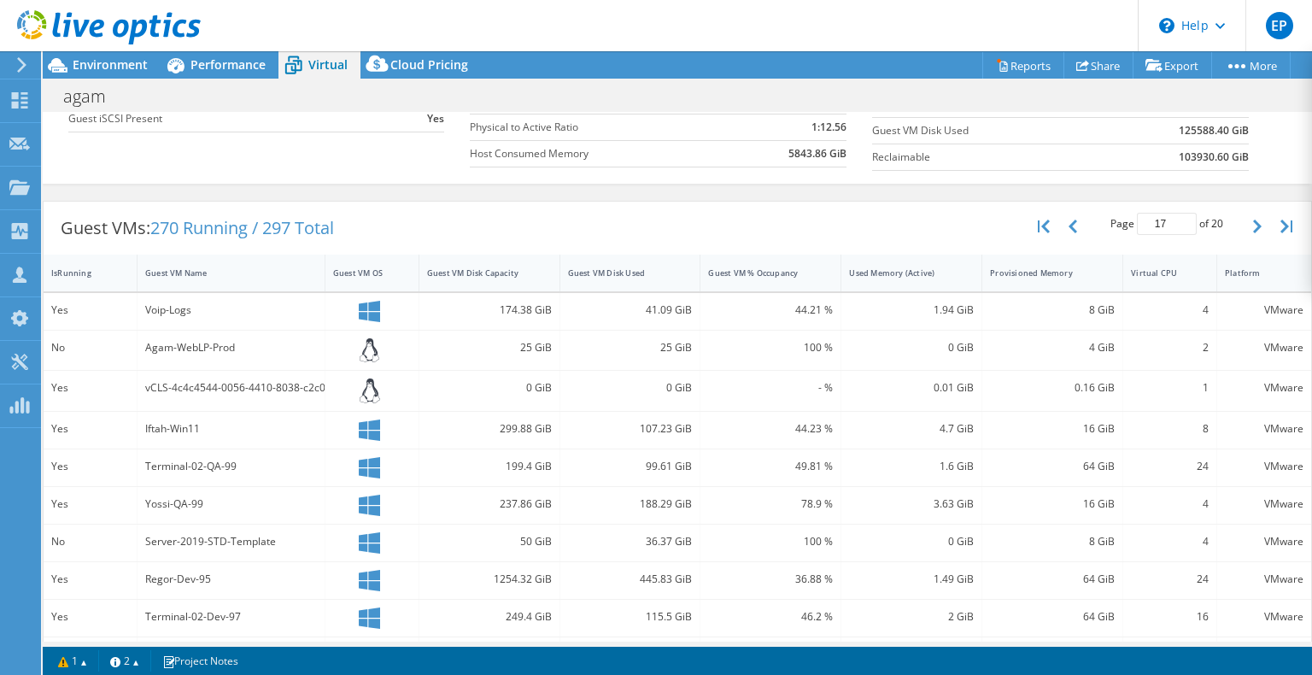
scroll to position [221, 0]
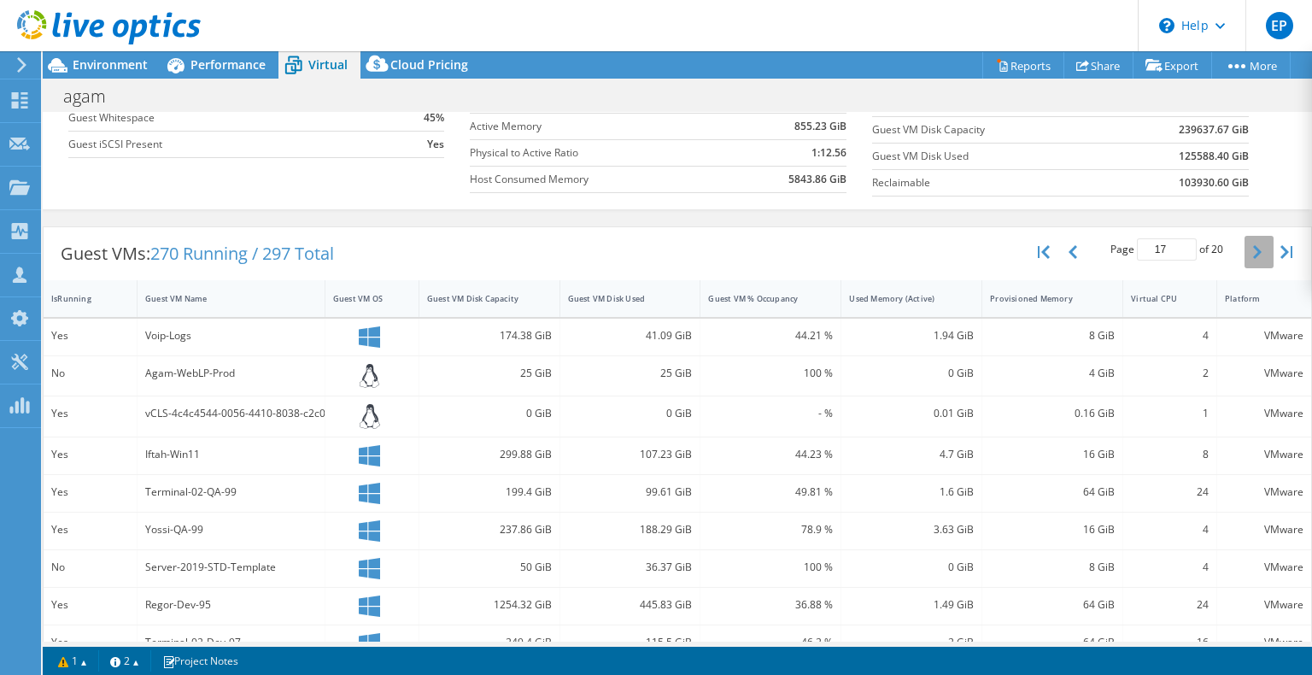
click at [1245, 260] on button "button" at bounding box center [1259, 252] width 29 height 32
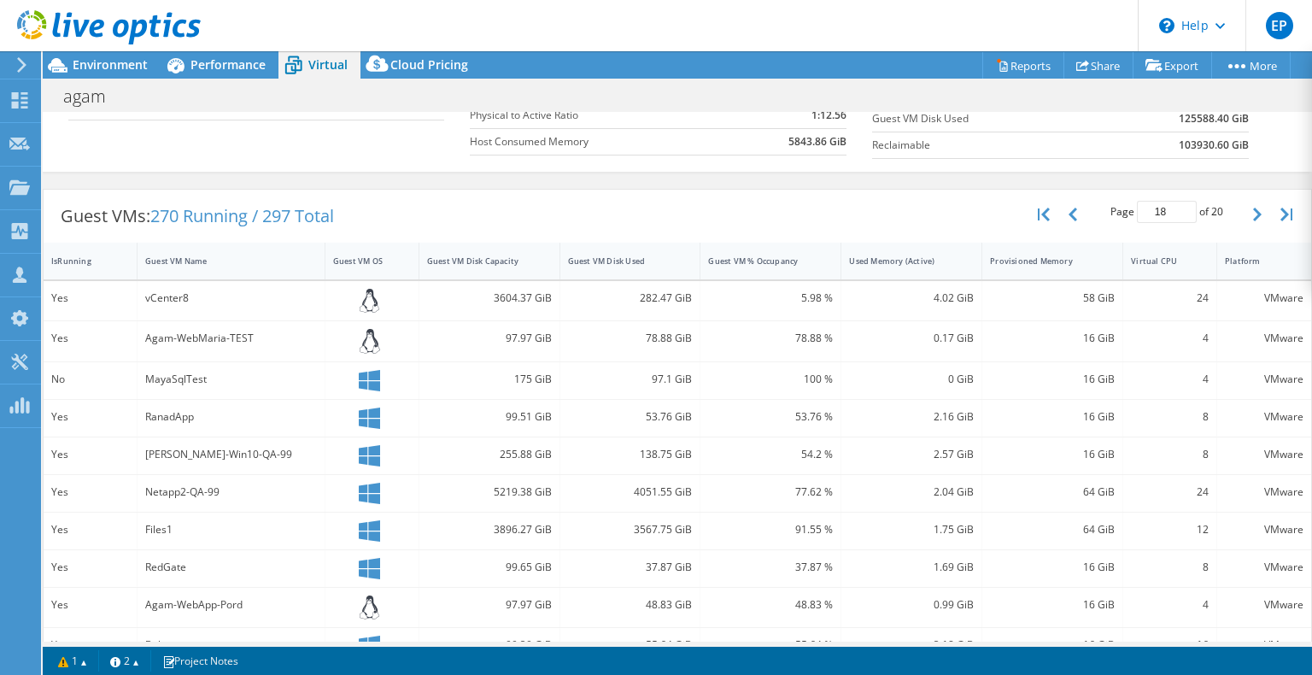
scroll to position [56, 0]
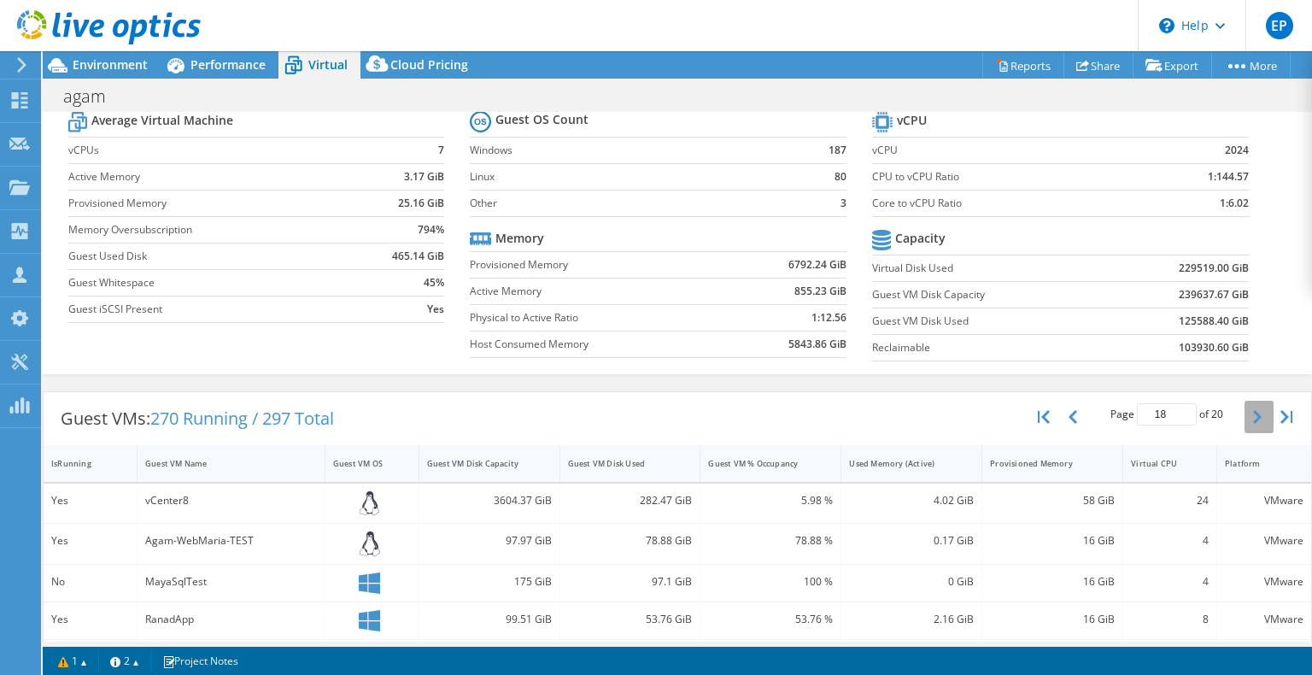
click at [1252, 416] on button "button" at bounding box center [1259, 417] width 29 height 32
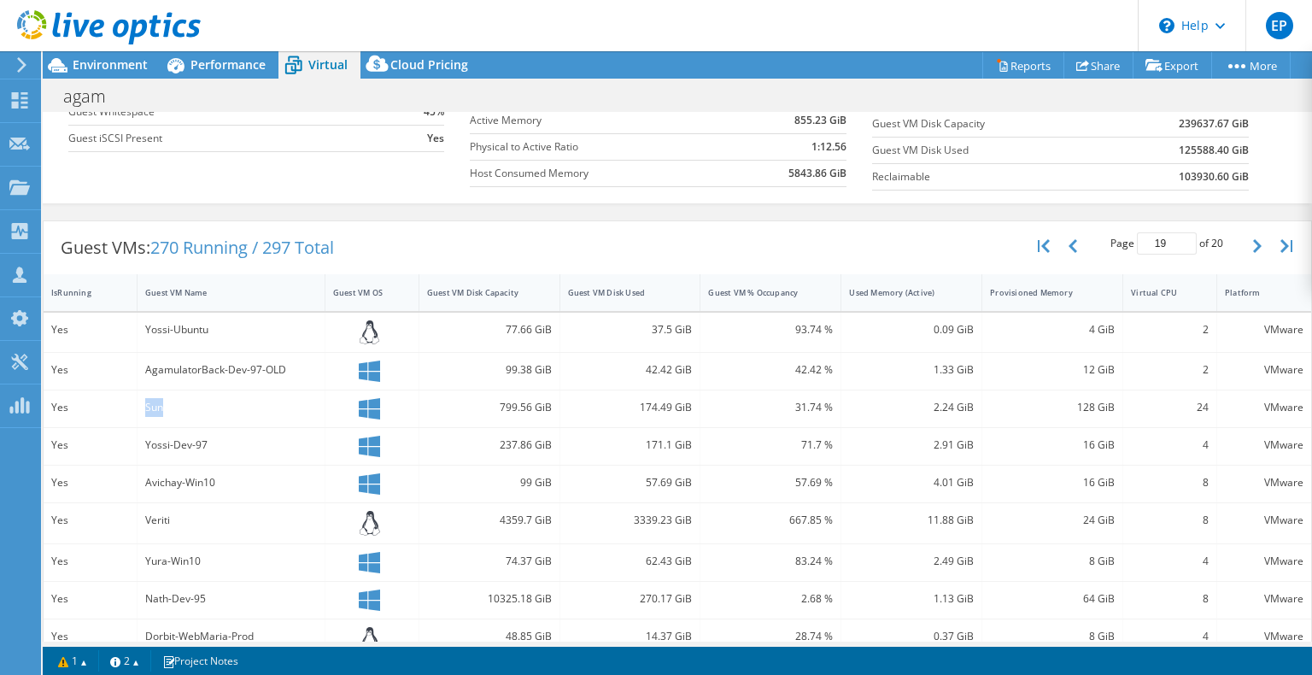
drag, startPoint x: 175, startPoint y: 406, endPoint x: 141, endPoint y: 404, distance: 34.2
click at [141, 404] on div "Sun" at bounding box center [232, 408] width 188 height 37
copy div "Sun"
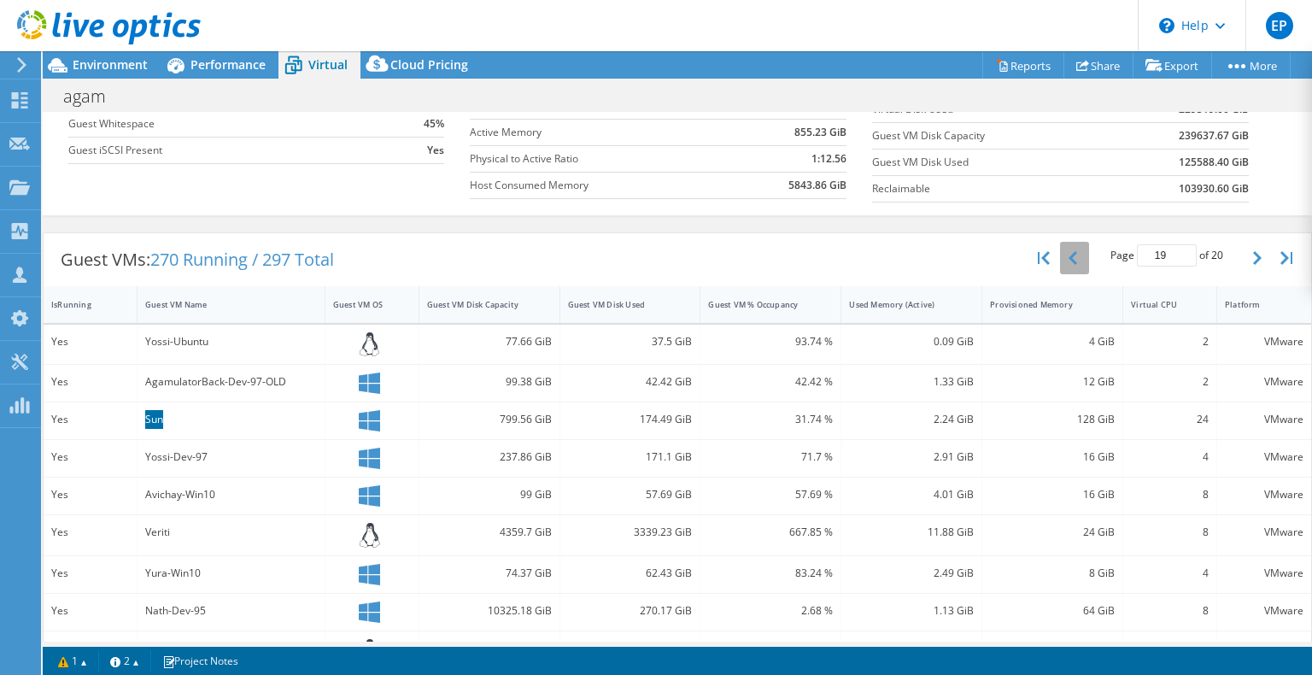
scroll to position [142, 0]
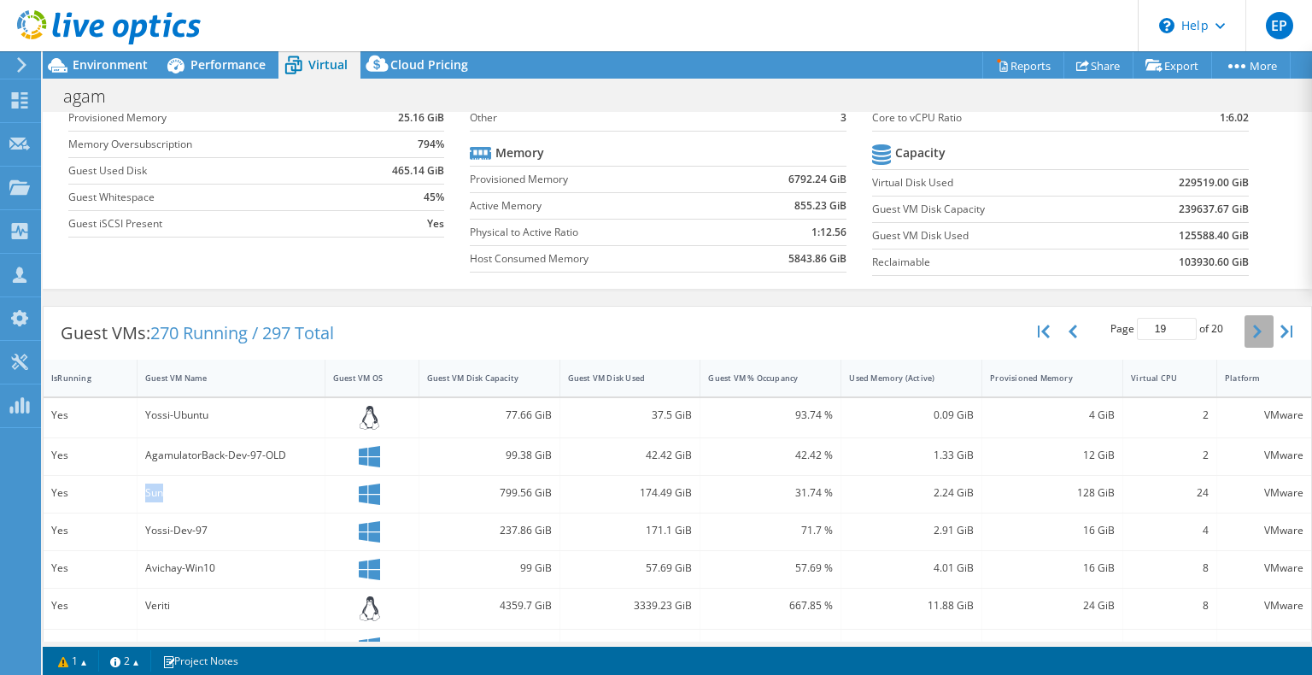
click at [1245, 332] on button "button" at bounding box center [1259, 331] width 29 height 32
type input "20"
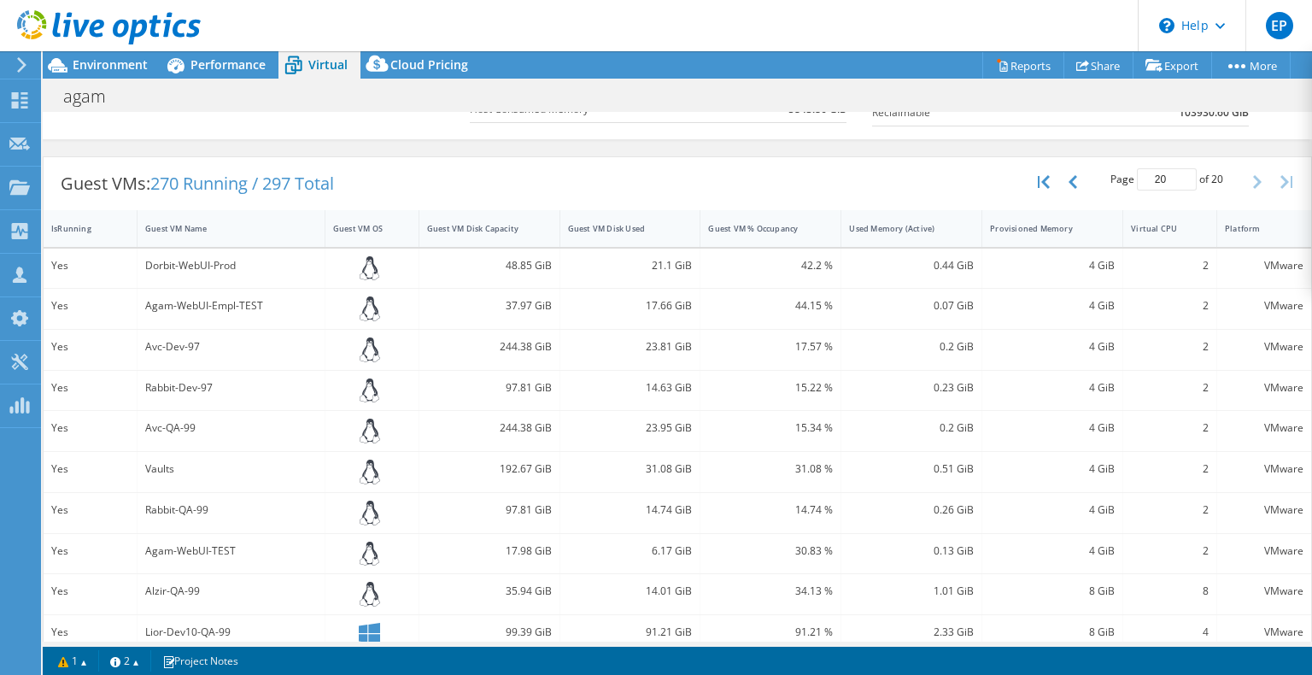
scroll to position [380, 0]
